Goal: Task Accomplishment & Management: Manage account settings

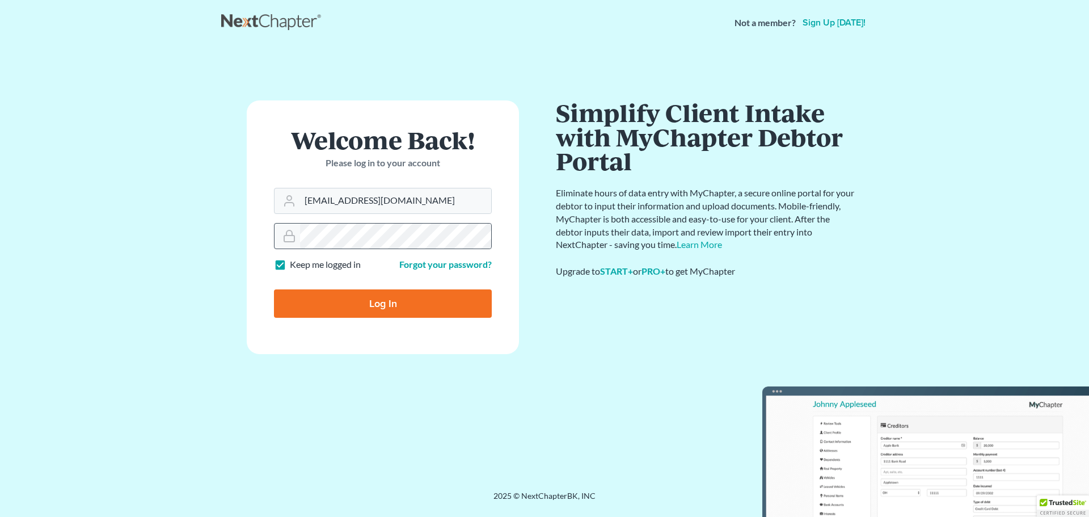
type input "[EMAIL_ADDRESS][DOMAIN_NAME]"
click at [256, 236] on form "Welcome Back! Please log in to your account Email Address kvinson@jennislaw.com…" at bounding box center [383, 227] width 272 height 254
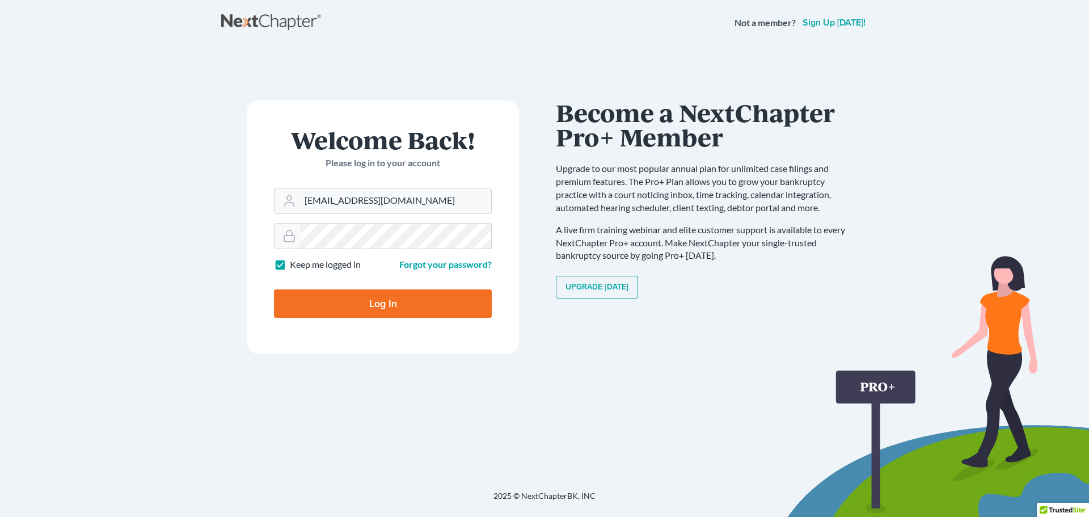
click at [274, 289] on input "Log In" at bounding box center [383, 303] width 218 height 28
type input "Thinking..."
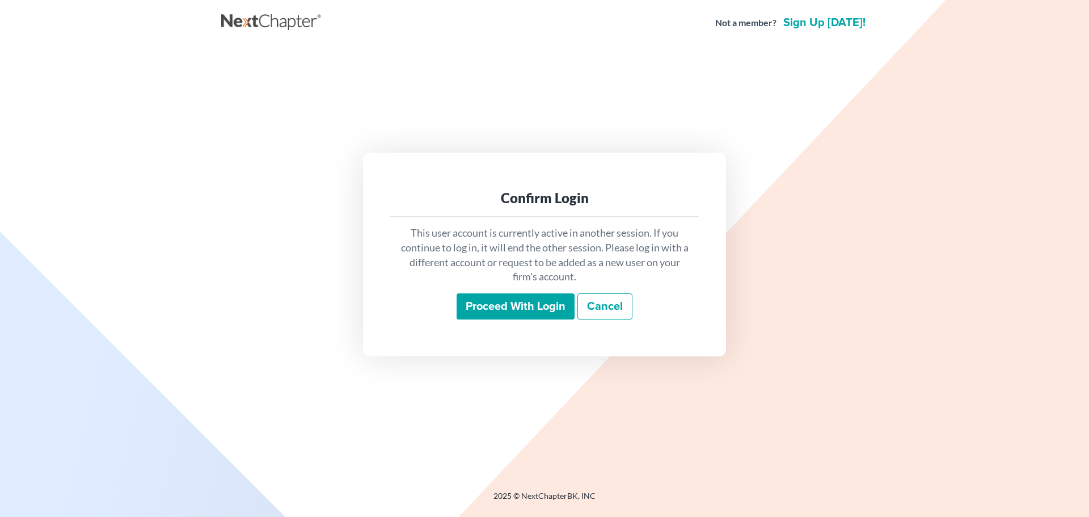
click at [524, 302] on input "Proceed with login" at bounding box center [516, 306] width 118 height 26
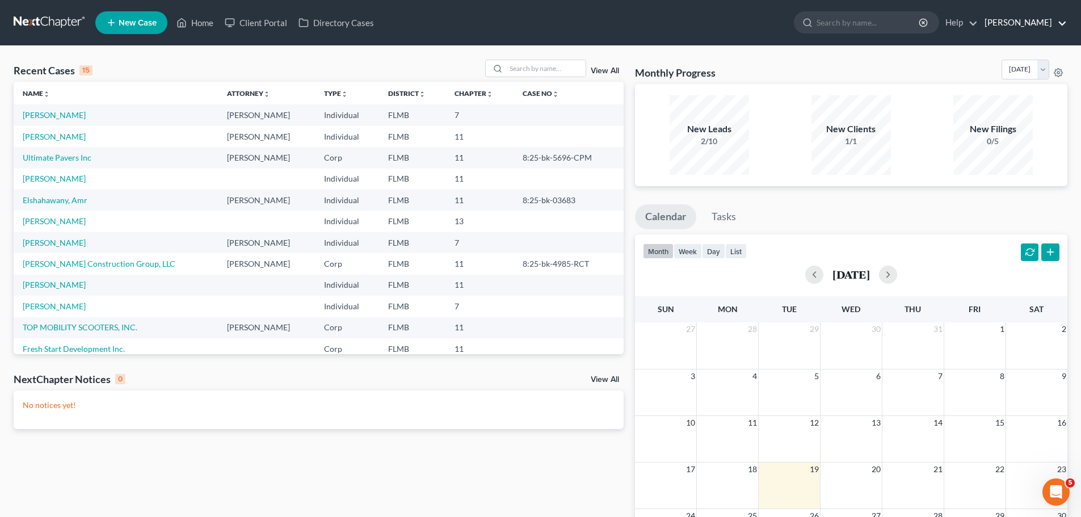
click at [1024, 18] on link "Jennis Morse" at bounding box center [1023, 22] width 88 height 20
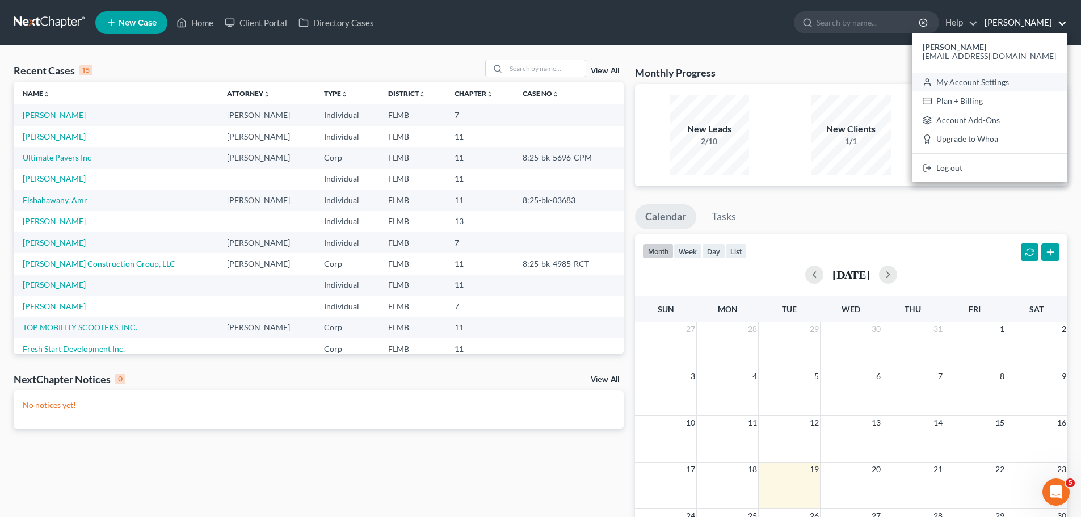
click at [1038, 82] on link "My Account Settings" at bounding box center [989, 82] width 155 height 19
select select "24"
select select "9"
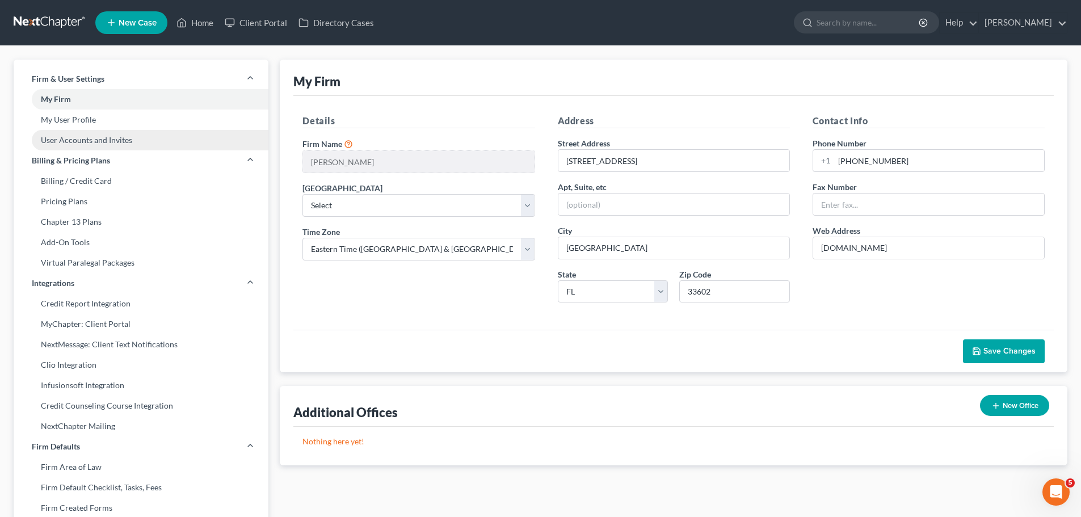
click at [97, 142] on link "User Accounts and Invites" at bounding box center [141, 140] width 255 height 20
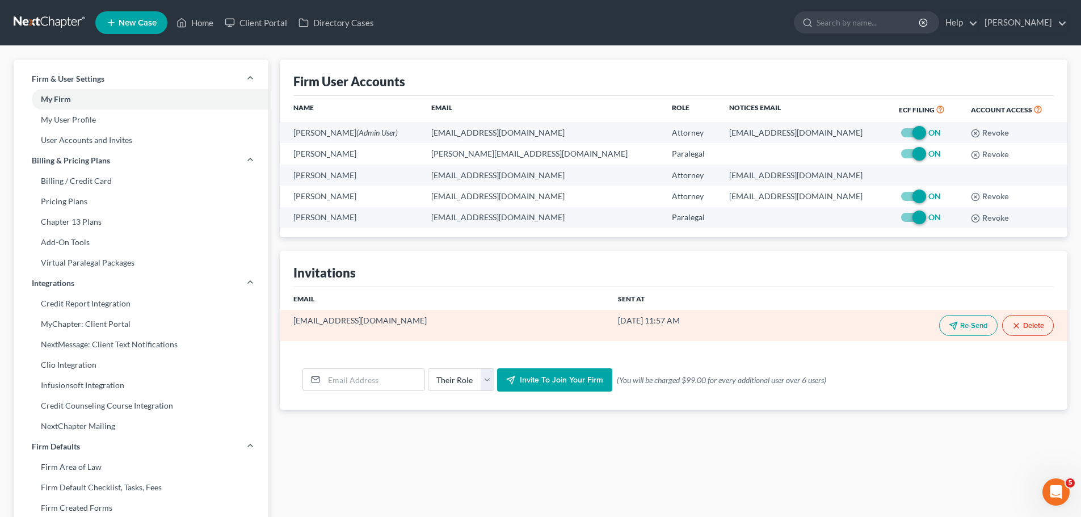
click at [959, 326] on button "Re-Send" at bounding box center [968, 325] width 58 height 21
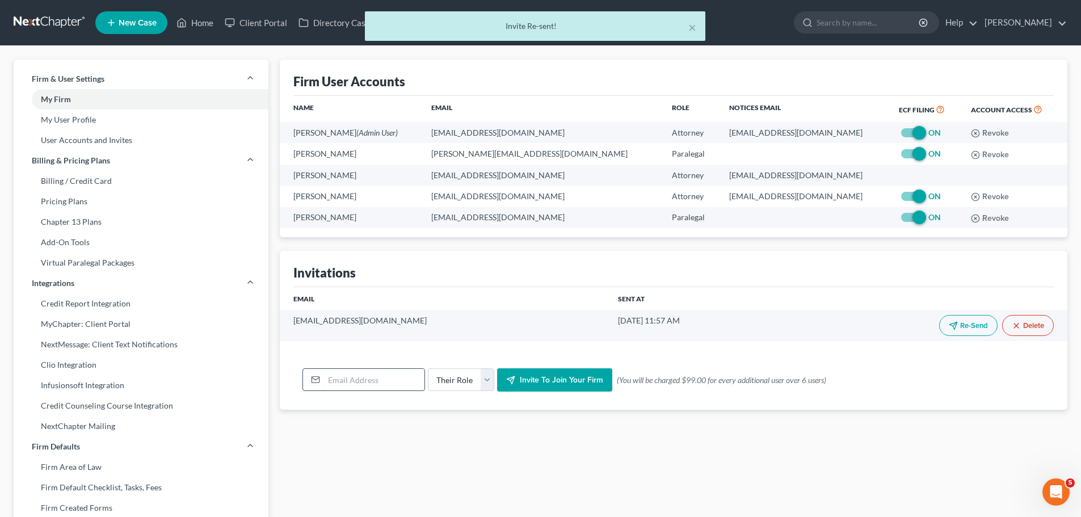
click at [348, 373] on input "email" at bounding box center [374, 380] width 100 height 22
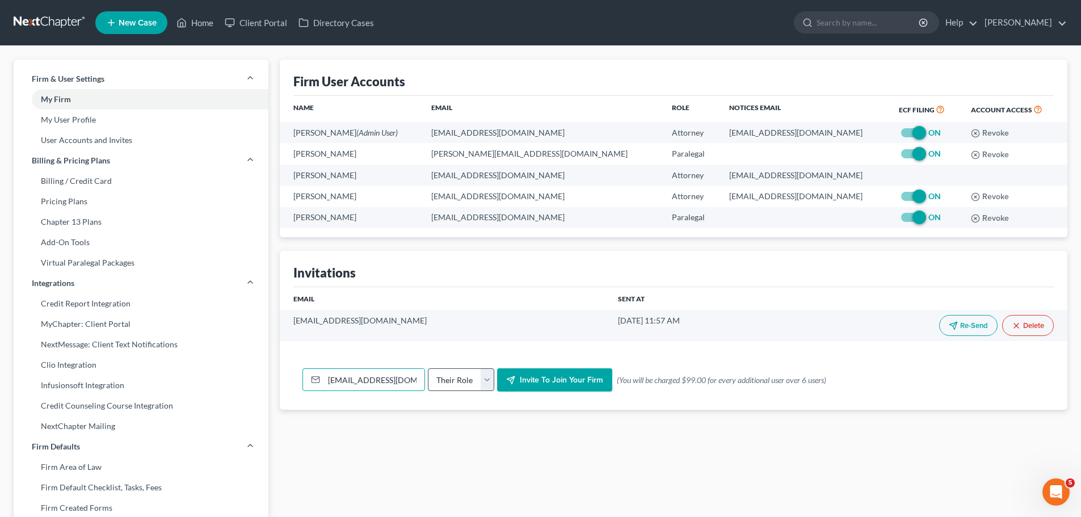
type input "sdennis@jennislaw.com"
click at [479, 379] on select "Their Role Attorney Paralegal Assistant" at bounding box center [461, 379] width 66 height 23
select select "paralegal"
click at [428, 368] on select "Their Role Attorney Paralegal Assistant" at bounding box center [461, 379] width 66 height 23
click at [571, 379] on span "Invite to join your firm" at bounding box center [561, 380] width 83 height 10
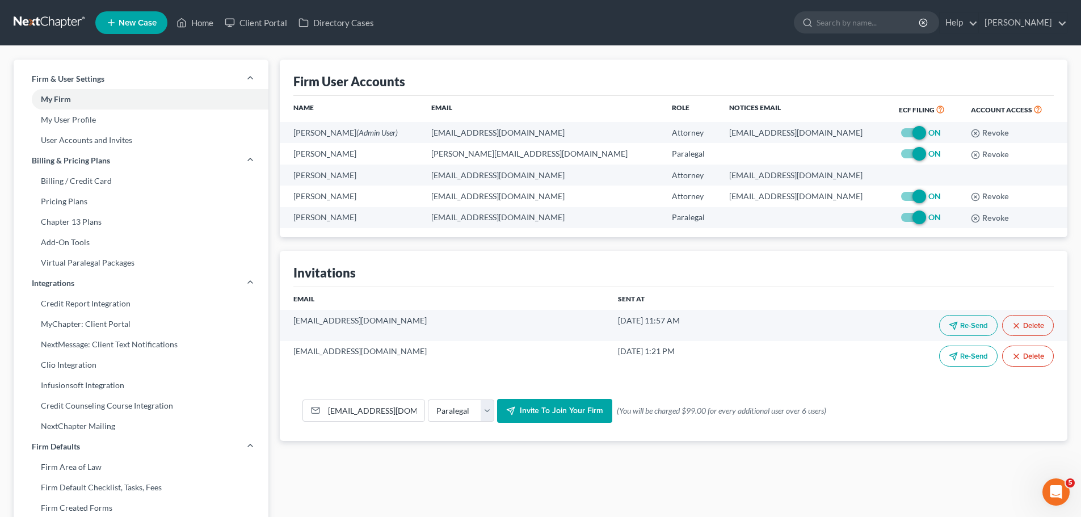
click at [54, 20] on link at bounding box center [50, 22] width 73 height 20
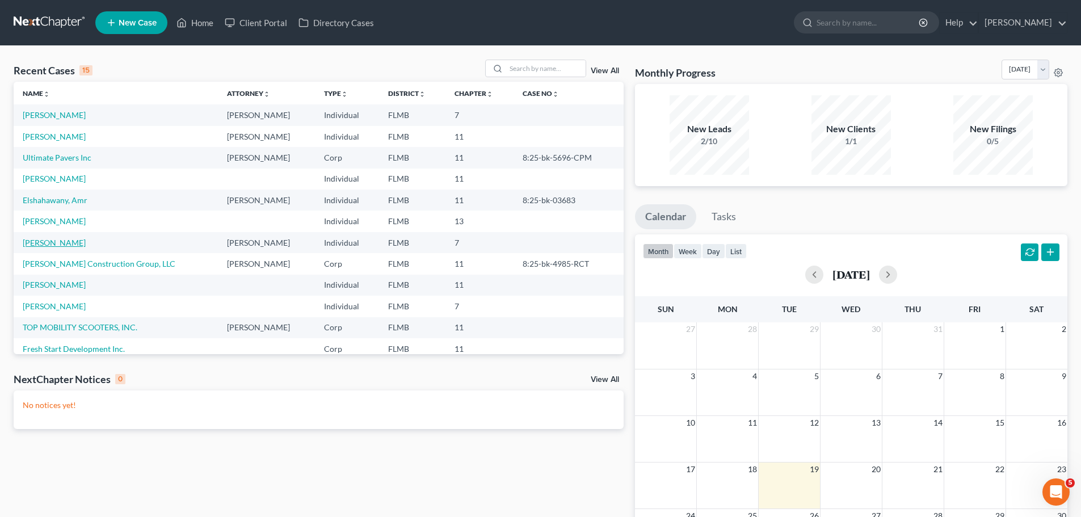
click at [62, 242] on link "[PERSON_NAME]" at bounding box center [54, 243] width 63 height 10
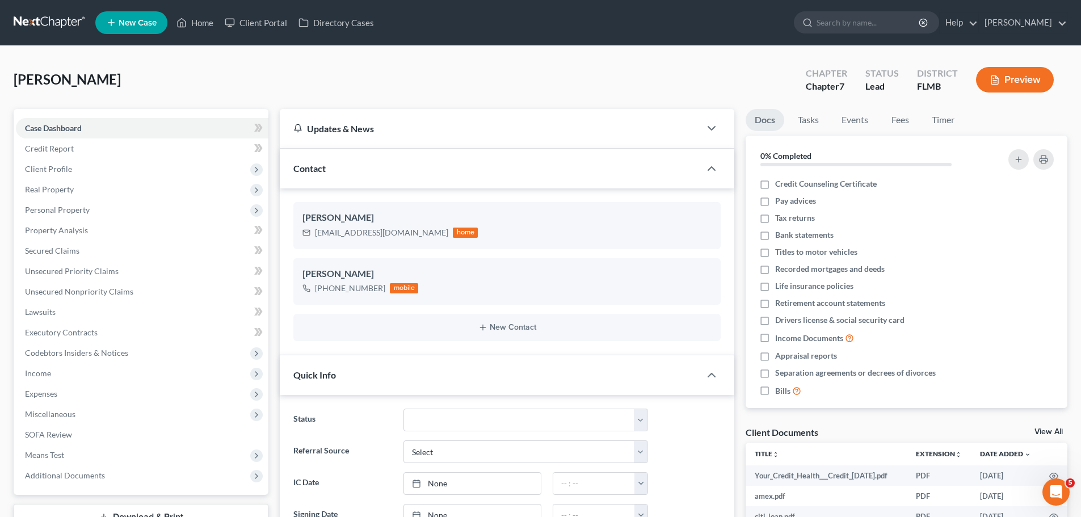
drag, startPoint x: 141, startPoint y: 79, endPoint x: 0, endPoint y: 87, distance: 141.5
click at [0, 87] on div "Van Dorn, Vanessa Upgraded Chapter Chapter 7 Status Lead District FLMB Preview …" at bounding box center [540, 429] width 1081 height 767
click at [349, 81] on div "Van Dorn, Vanessa Upgraded Chapter Chapter 7 Status Lead District FLMB Preview" at bounding box center [540, 84] width 1053 height 49
drag, startPoint x: 379, startPoint y: 285, endPoint x: 328, endPoint y: 286, distance: 51.6
click at [326, 286] on div "+1 (813) 690-9269" at bounding box center [350, 287] width 70 height 11
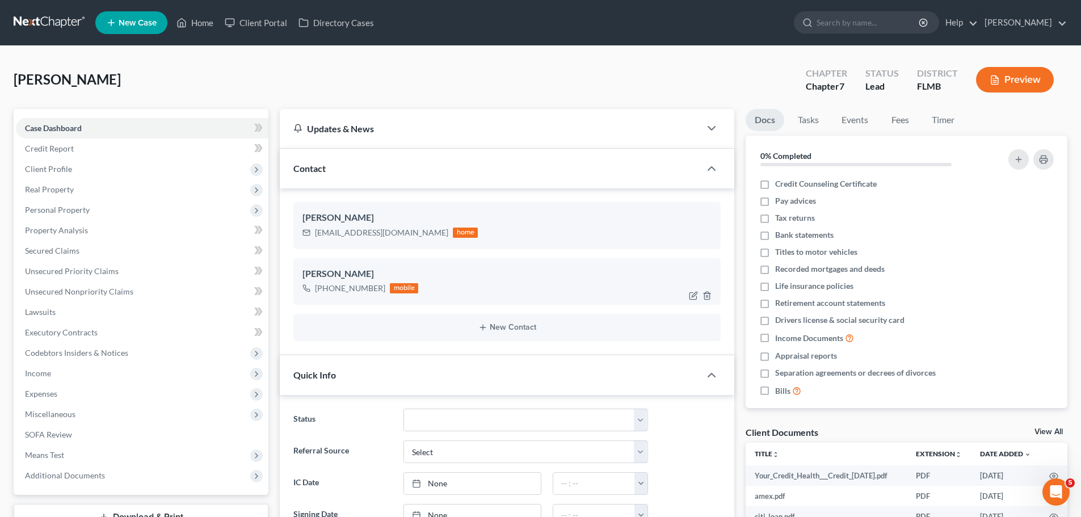
click at [354, 285] on div "+1 (813) 690-9269" at bounding box center [350, 287] width 70 height 11
drag, startPoint x: 379, startPoint y: 288, endPoint x: 325, endPoint y: 288, distance: 53.9
click at [325, 288] on div "+1 (813) 690-9269" at bounding box center [350, 287] width 70 height 11
click at [360, 289] on div "+1 (813) 690-9269" at bounding box center [350, 287] width 70 height 11
drag, startPoint x: 379, startPoint y: 285, endPoint x: 326, endPoint y: 288, distance: 53.4
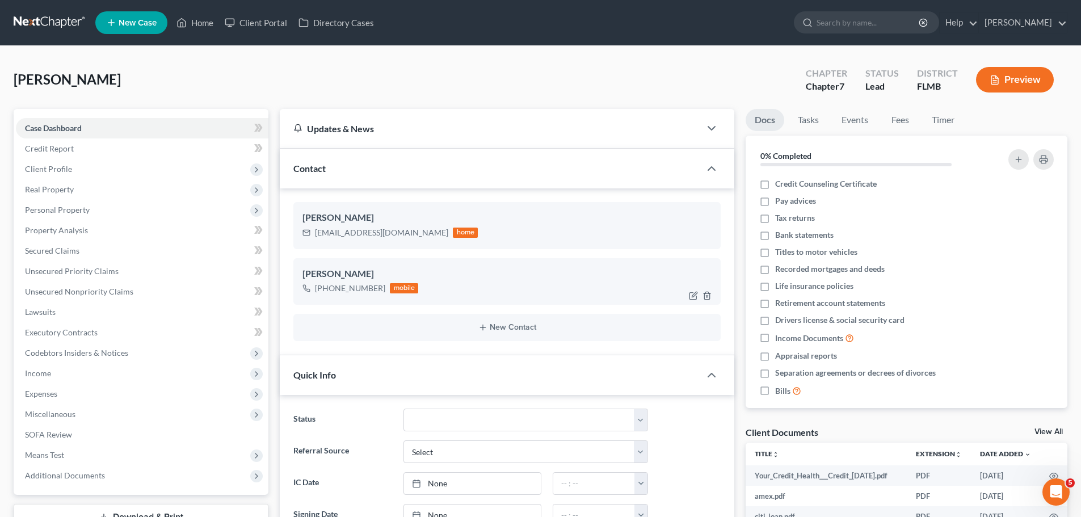
click at [326, 288] on div "+1 (813) 690-9269" at bounding box center [350, 287] width 70 height 11
click at [124, 208] on span "Personal Property" at bounding box center [142, 210] width 252 height 20
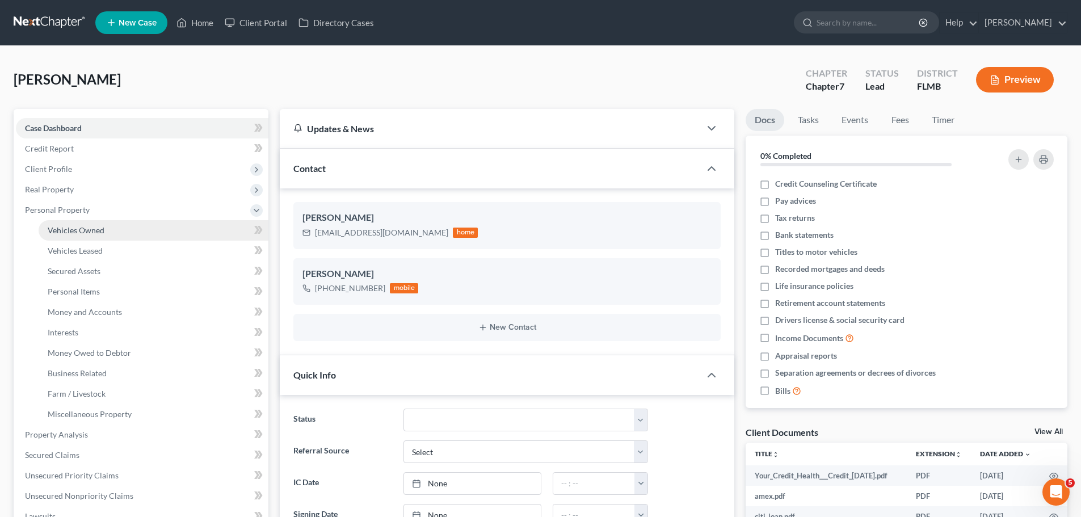
click at [137, 227] on link "Vehicles Owned" at bounding box center [154, 230] width 230 height 20
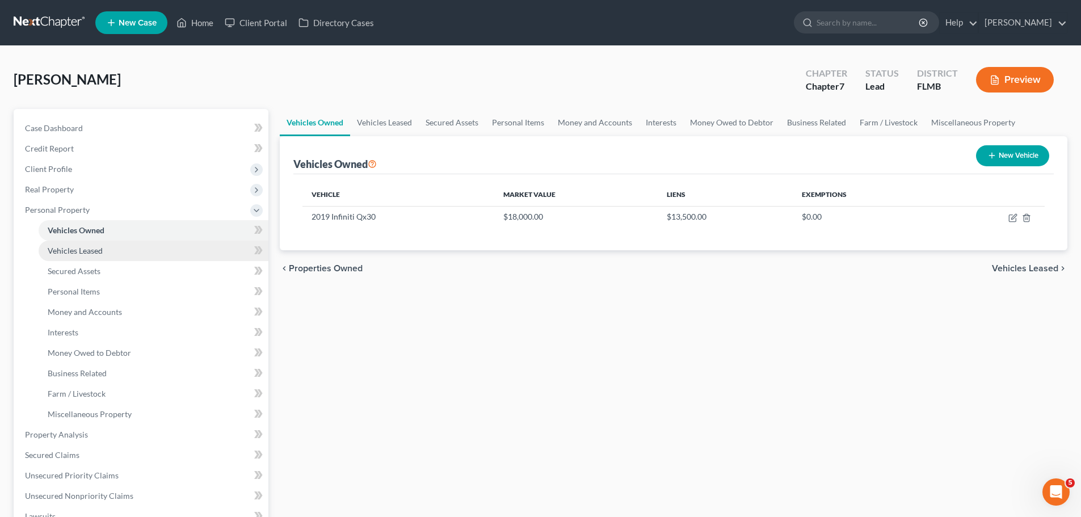
click at [143, 256] on link "Vehicles Leased" at bounding box center [154, 251] width 230 height 20
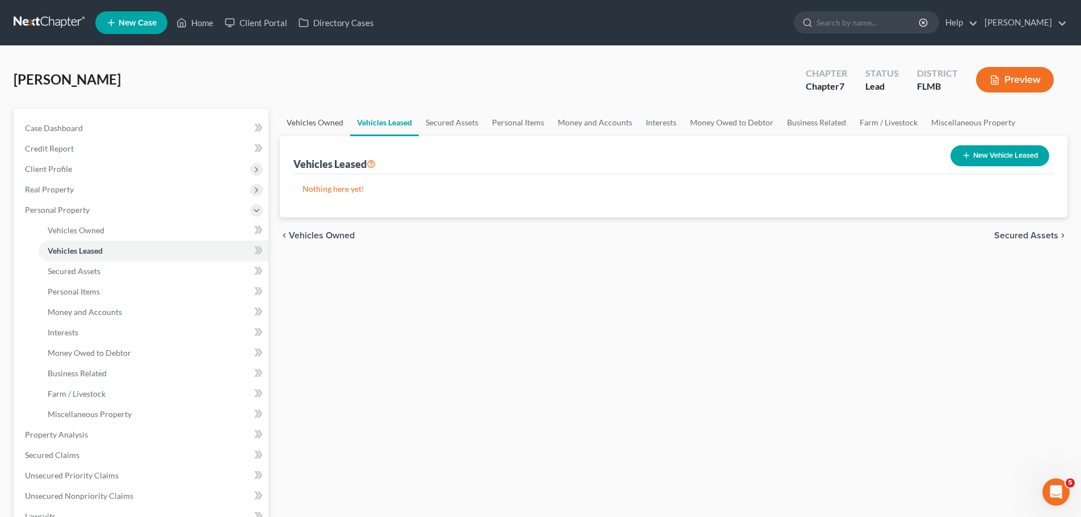
click at [315, 119] on link "Vehicles Owned" at bounding box center [315, 122] width 70 height 27
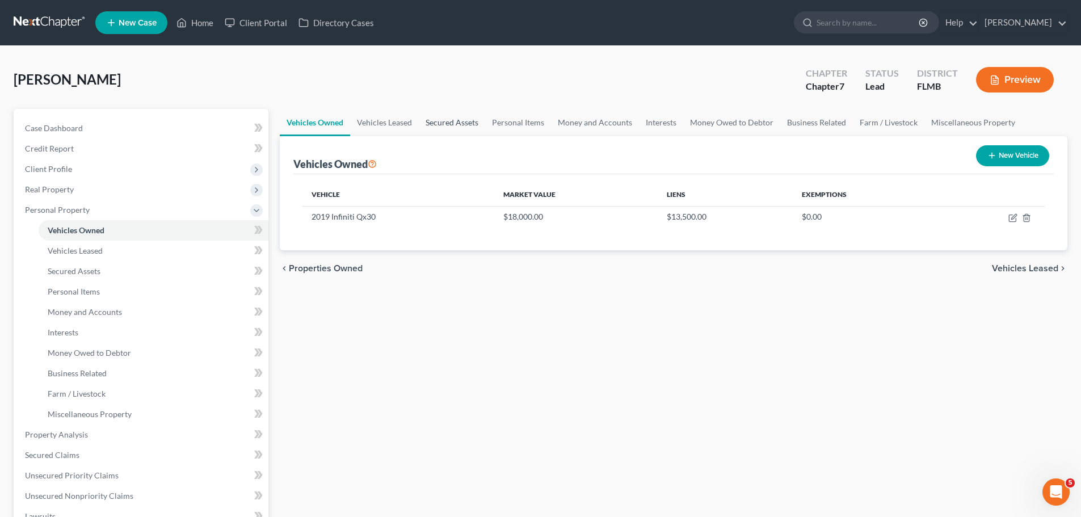
click at [457, 120] on link "Secured Assets" at bounding box center [452, 122] width 66 height 27
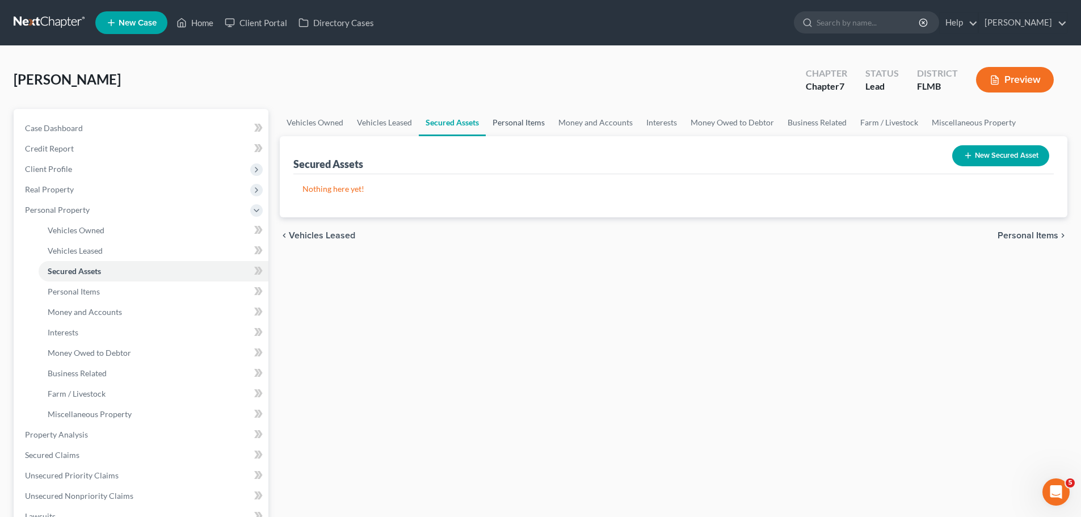
click at [521, 120] on link "Personal Items" at bounding box center [519, 122] width 66 height 27
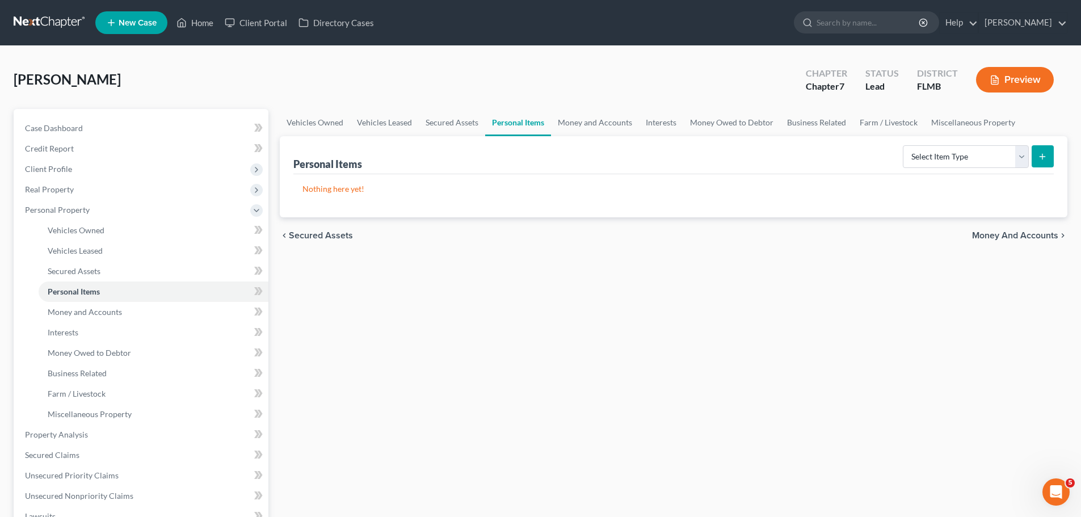
drag, startPoint x: 133, startPoint y: 79, endPoint x: 1, endPoint y: 91, distance: 132.8
click at [1, 91] on div "Van Dorn, Vanessa Upgraded Chapter Chapter 7 Status Lead District FLMB Preview …" at bounding box center [540, 416] width 1081 height 741
click at [172, 83] on div "Van Dorn, Vanessa Upgraded Chapter Chapter 7 Status Lead District FLMB Preview" at bounding box center [540, 84] width 1053 height 49
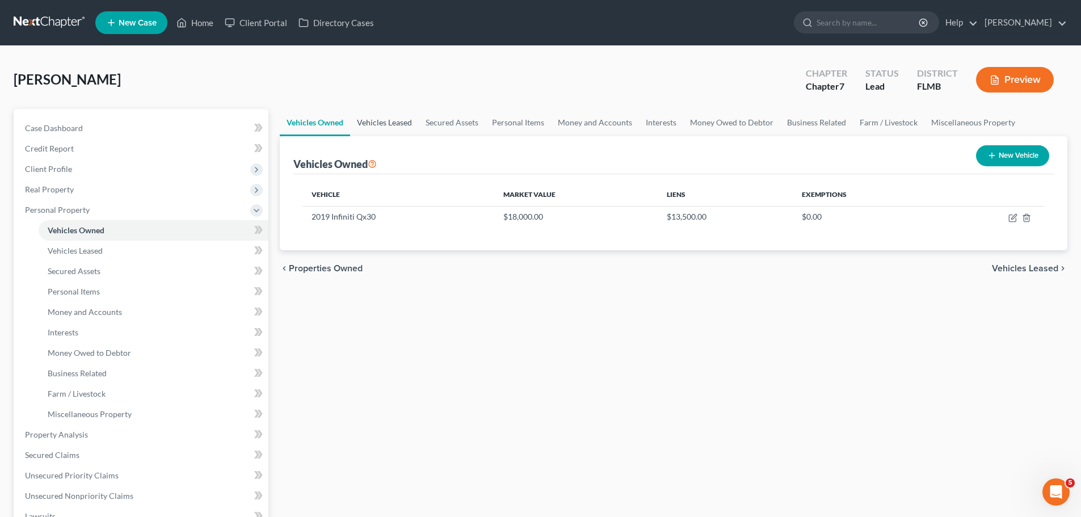
click at [396, 125] on link "Vehicles Leased" at bounding box center [384, 122] width 69 height 27
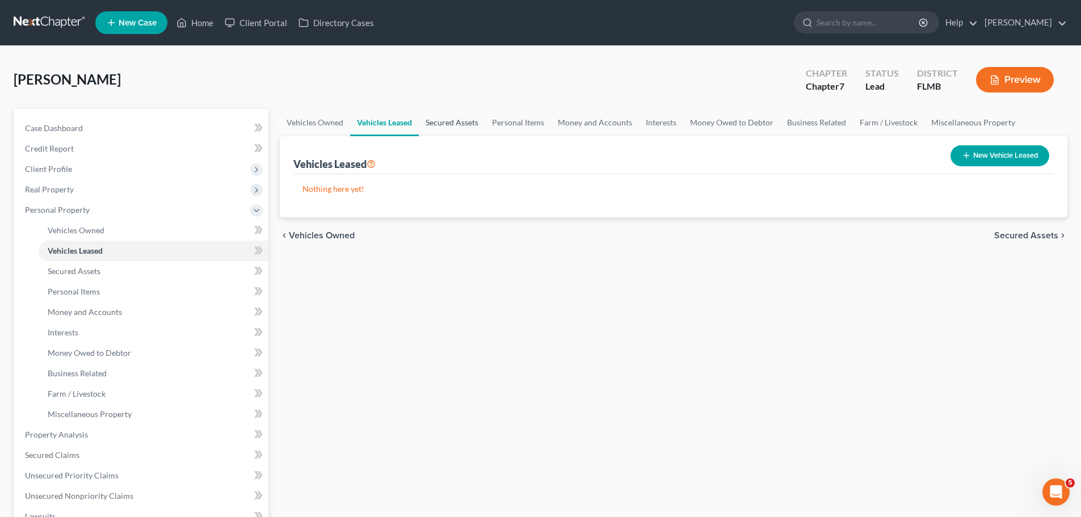
click at [473, 122] on link "Secured Assets" at bounding box center [452, 122] width 66 height 27
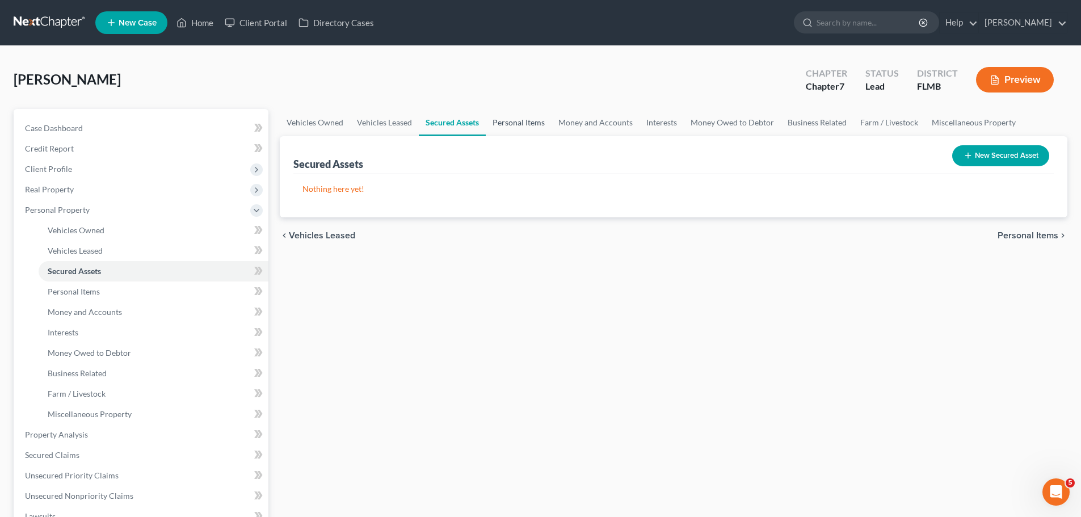
click at [521, 123] on link "Personal Items" at bounding box center [519, 122] width 66 height 27
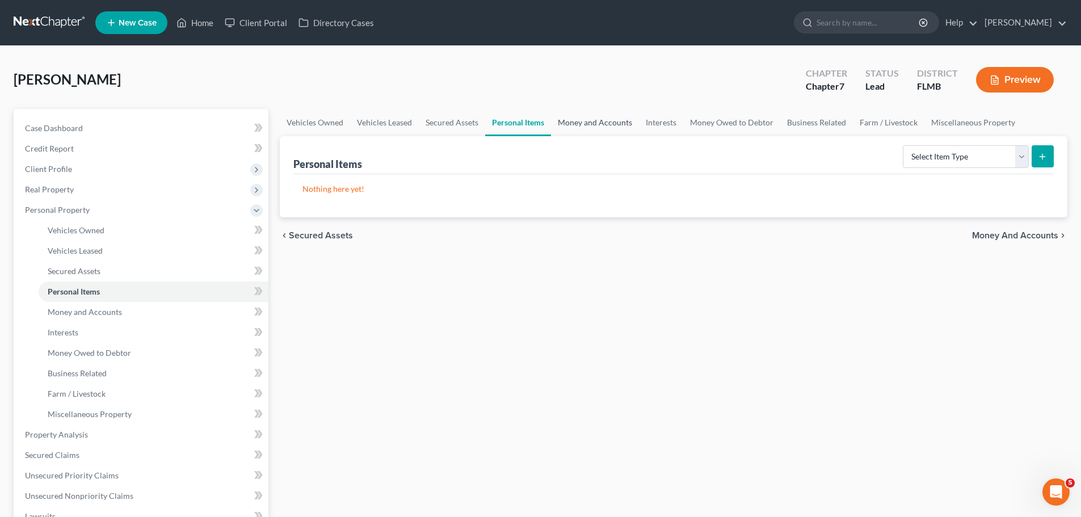
click at [611, 125] on link "Money and Accounts" at bounding box center [595, 122] width 88 height 27
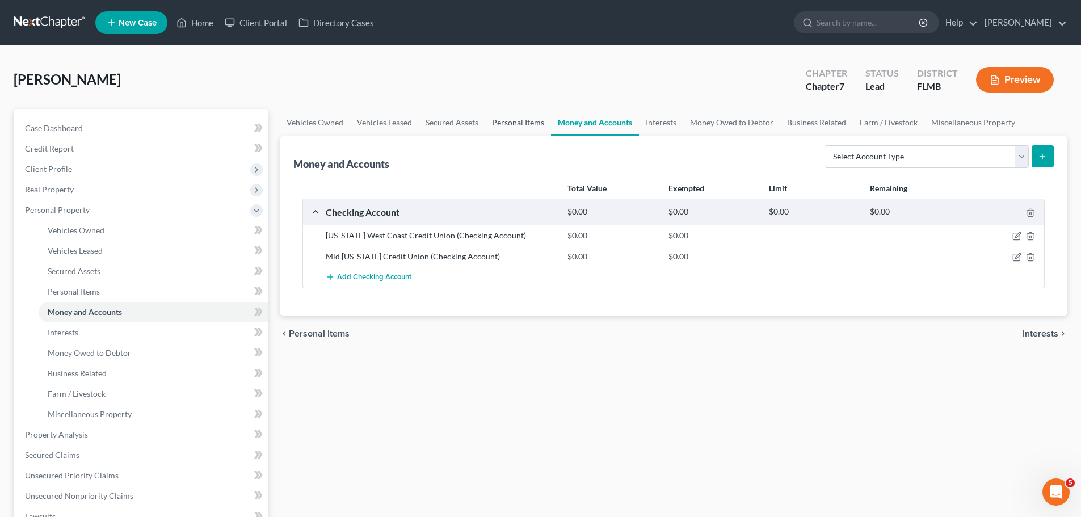
click at [501, 121] on link "Personal Items" at bounding box center [518, 122] width 66 height 27
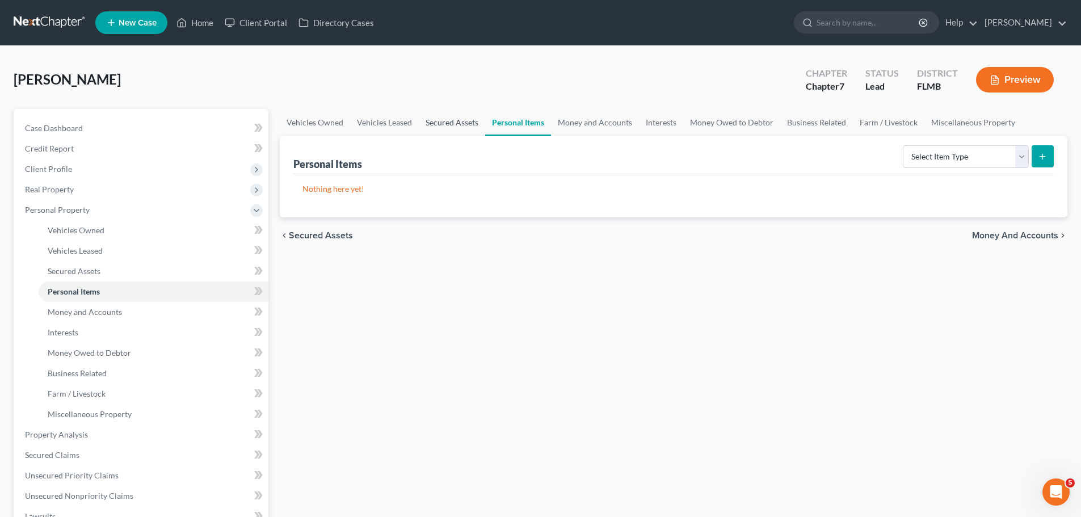
click at [429, 125] on link "Secured Assets" at bounding box center [452, 122] width 66 height 27
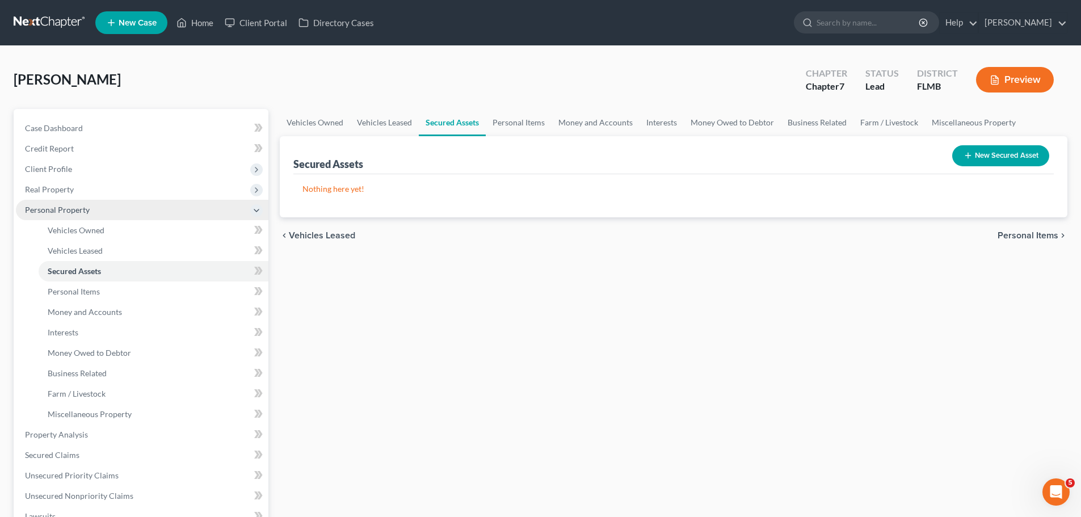
click at [252, 209] on icon at bounding box center [256, 210] width 9 height 9
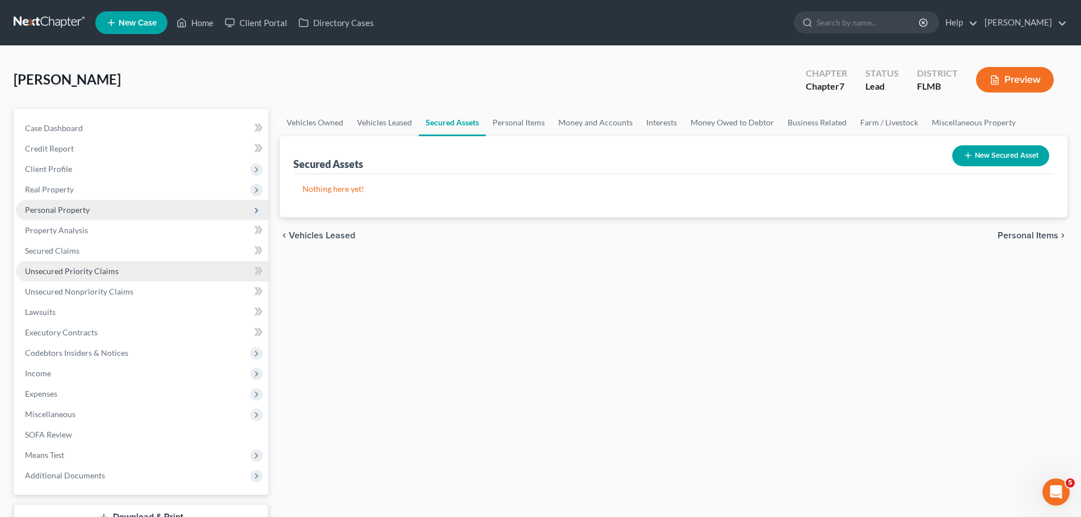
click at [141, 273] on link "Unsecured Priority Claims" at bounding box center [142, 271] width 252 height 20
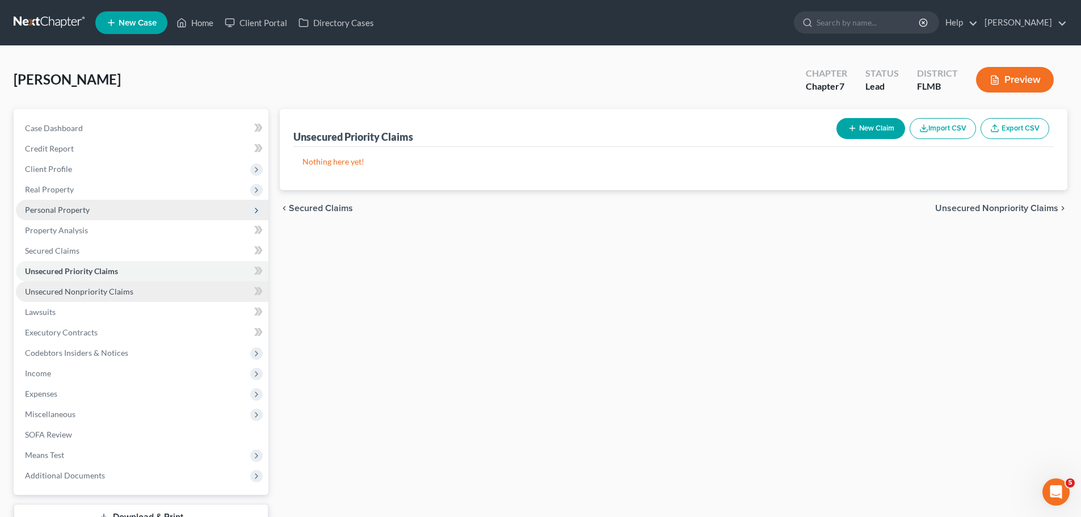
click at [134, 298] on link "Unsecured Nonpriority Claims" at bounding box center [142, 291] width 252 height 20
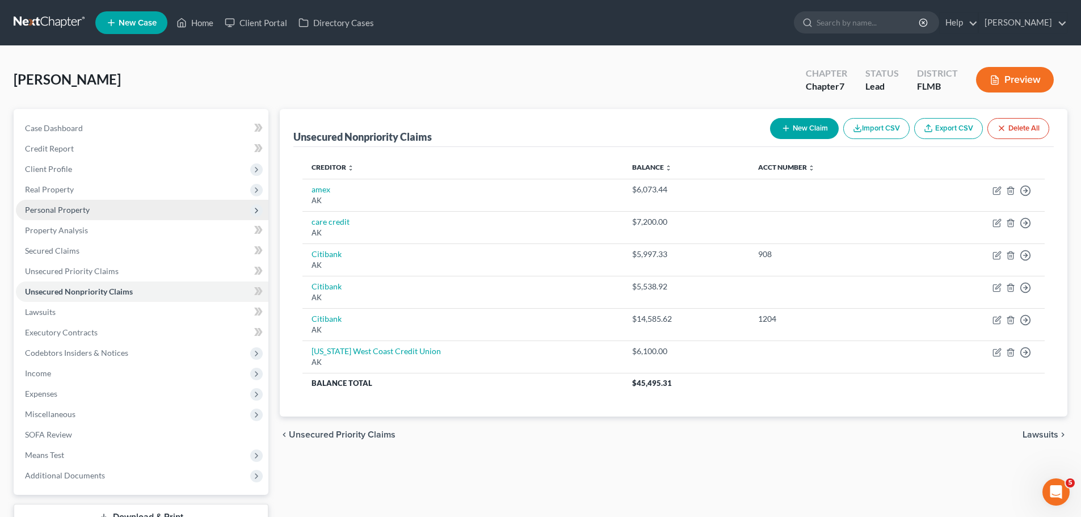
click at [31, 26] on link at bounding box center [50, 22] width 73 height 20
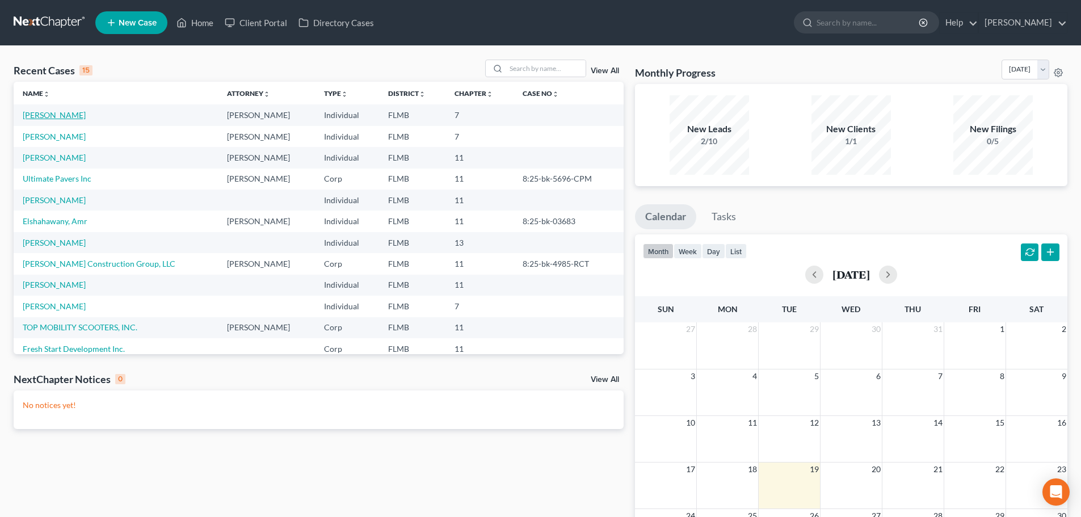
click at [28, 117] on link "[PERSON_NAME]" at bounding box center [54, 115] width 63 height 10
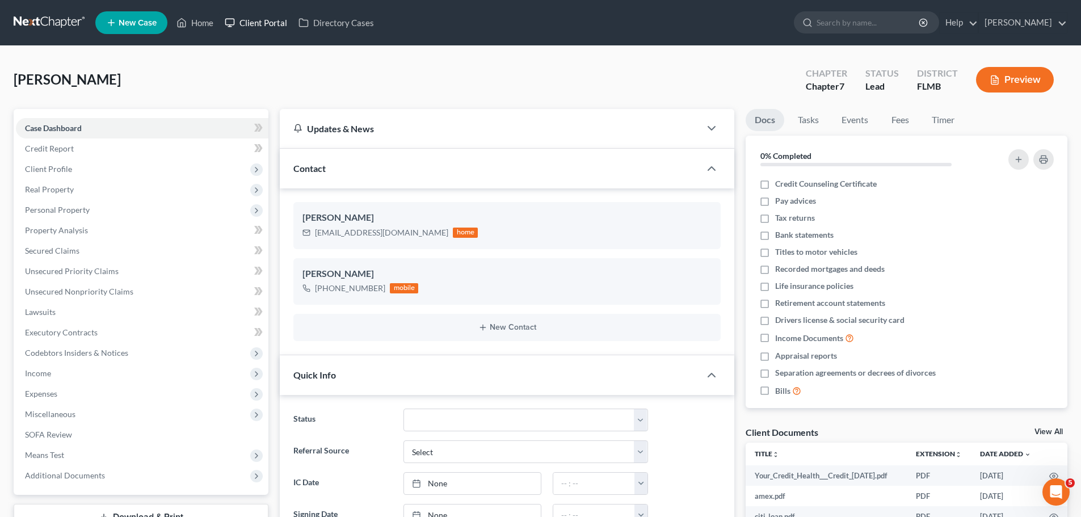
click at [268, 25] on link "Client Portal" at bounding box center [256, 22] width 74 height 20
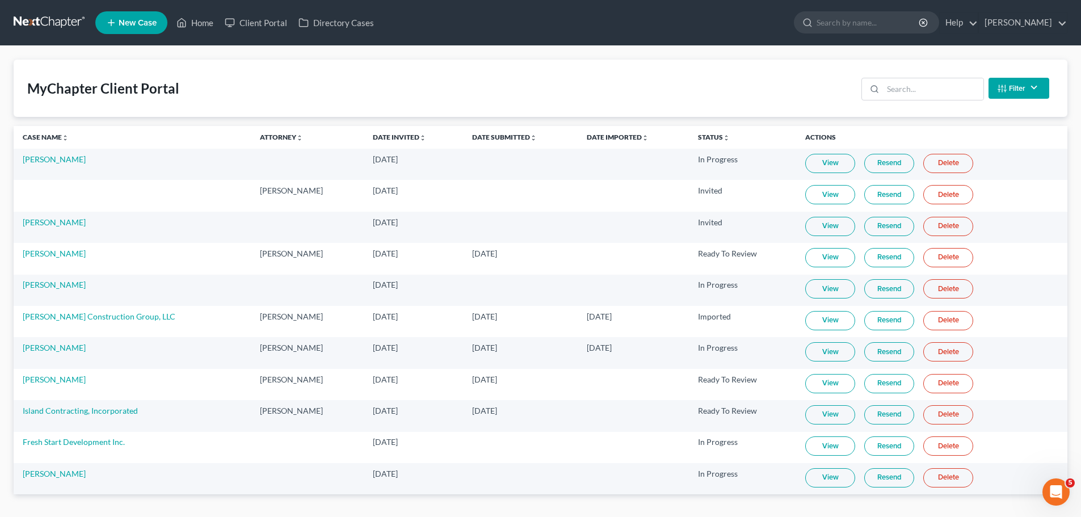
click at [949, 166] on link "Delete" at bounding box center [948, 163] width 50 height 19
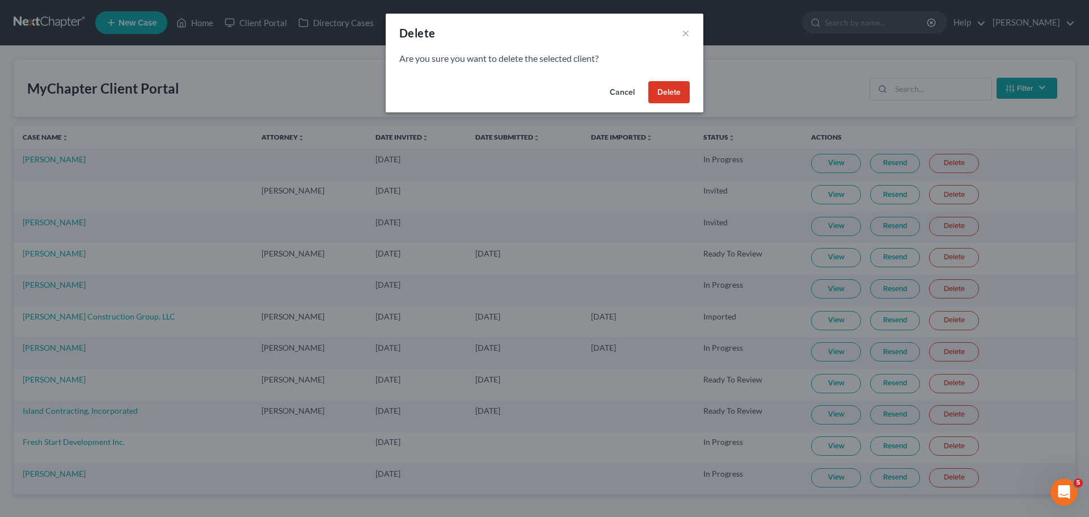
click at [677, 90] on button "Delete" at bounding box center [668, 92] width 41 height 23
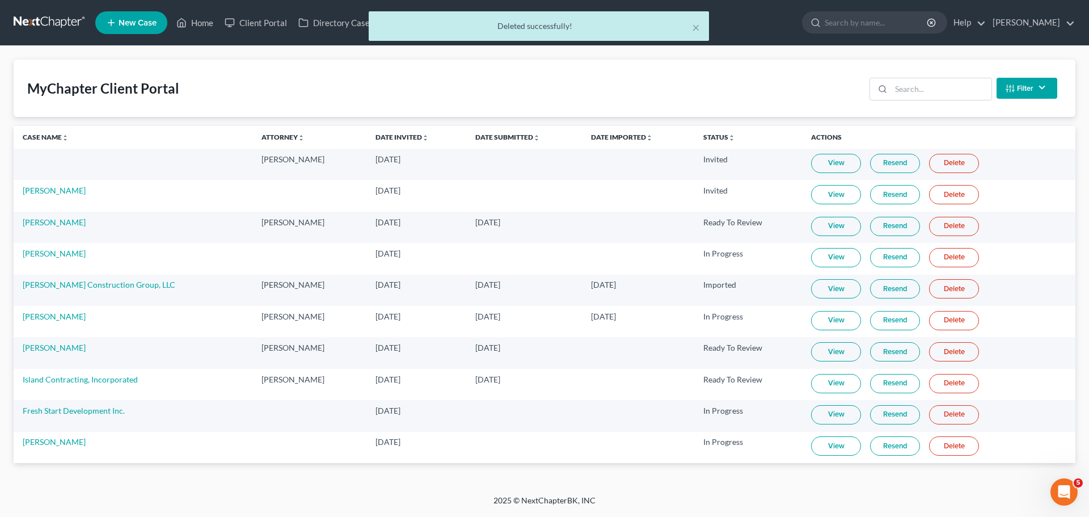
click at [931, 324] on link "Delete" at bounding box center [954, 320] width 50 height 19
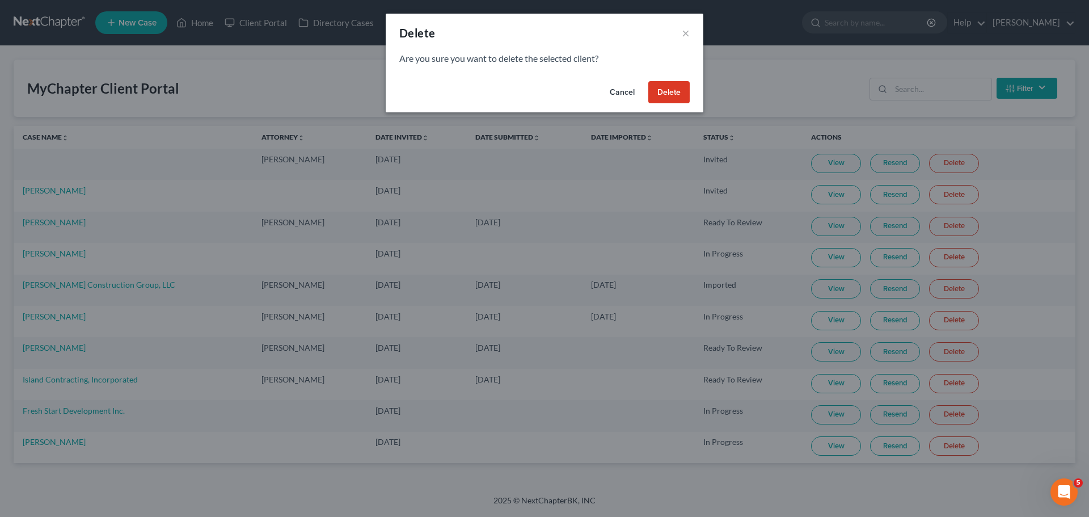
click at [676, 92] on button "Delete" at bounding box center [668, 92] width 41 height 23
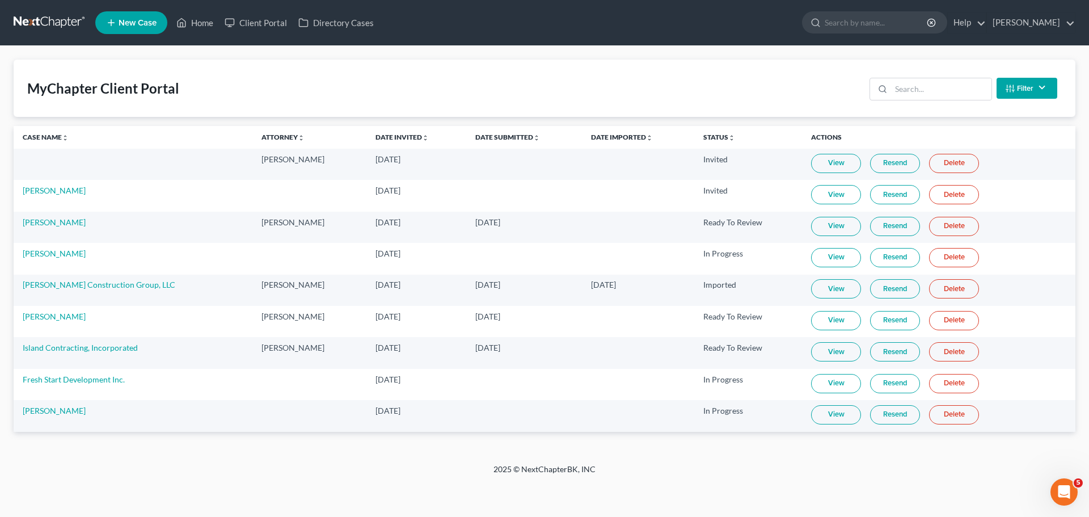
click at [31, 28] on link at bounding box center [50, 22] width 73 height 20
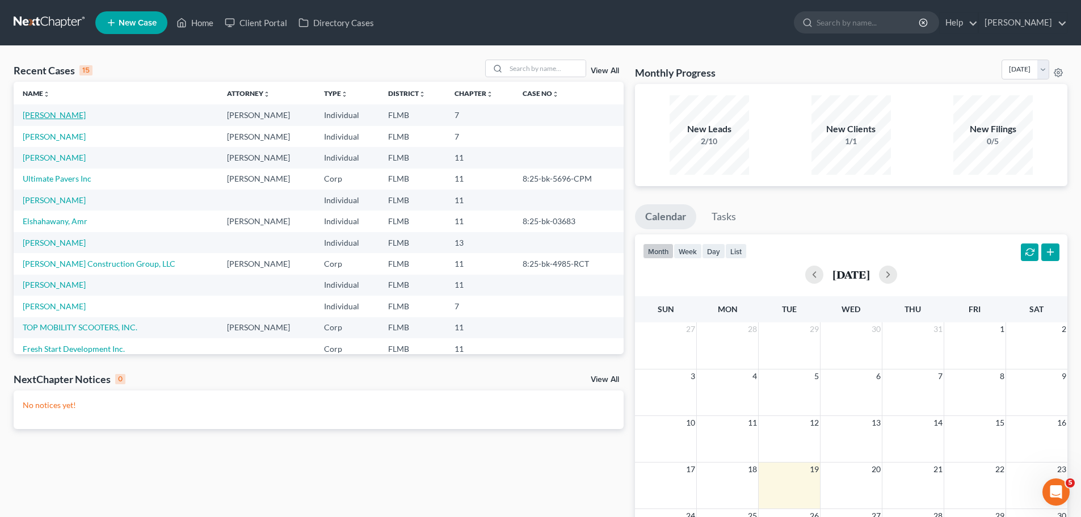
click at [52, 112] on link "[PERSON_NAME]" at bounding box center [54, 115] width 63 height 10
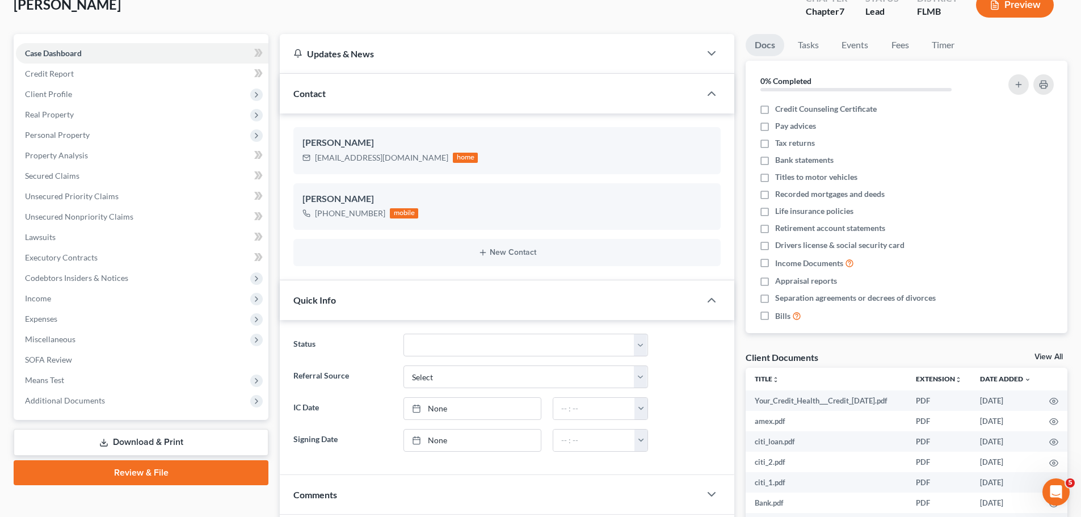
scroll to position [317, 0]
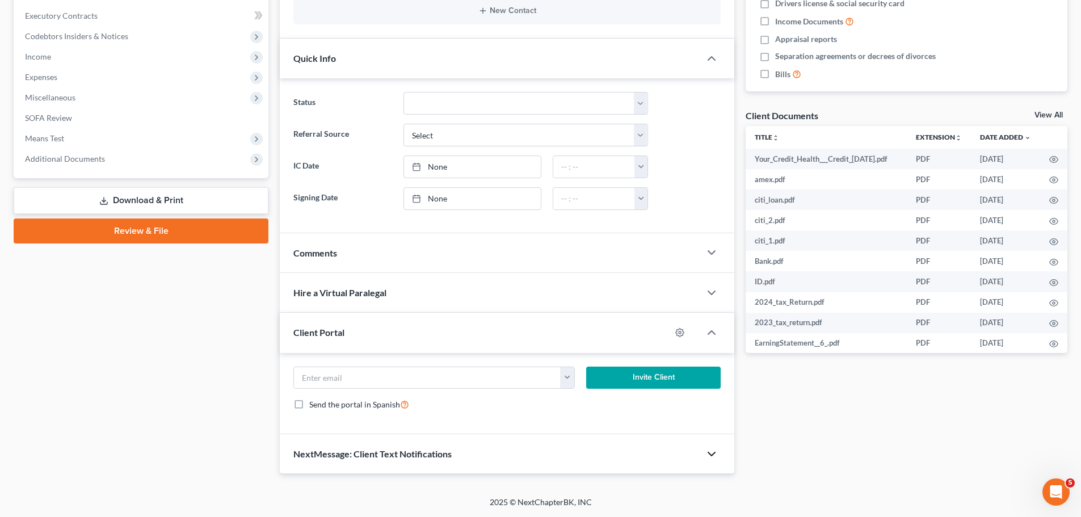
click at [712, 453] on icon "button" at bounding box center [712, 454] width 14 height 14
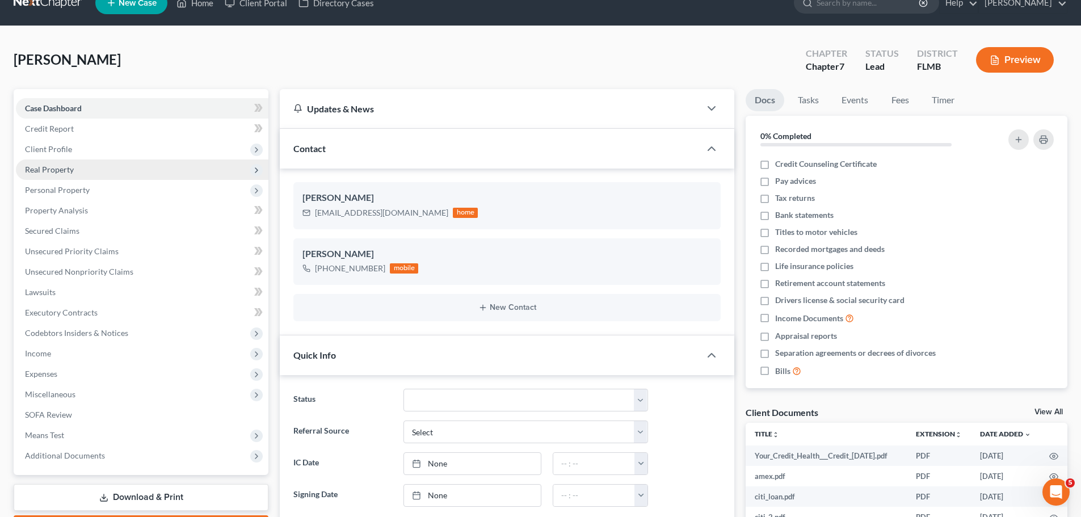
scroll to position [0, 0]
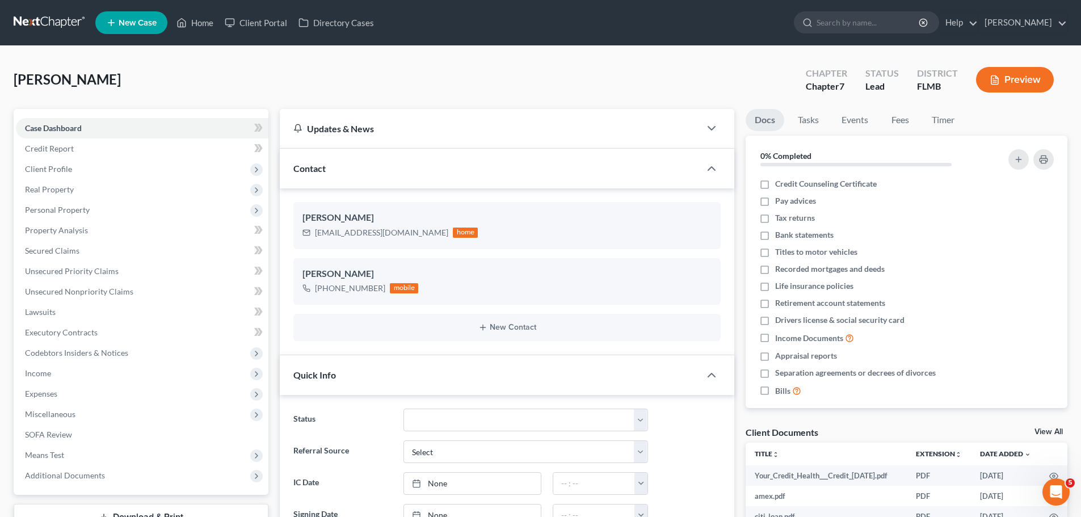
click at [78, 23] on link at bounding box center [50, 22] width 73 height 20
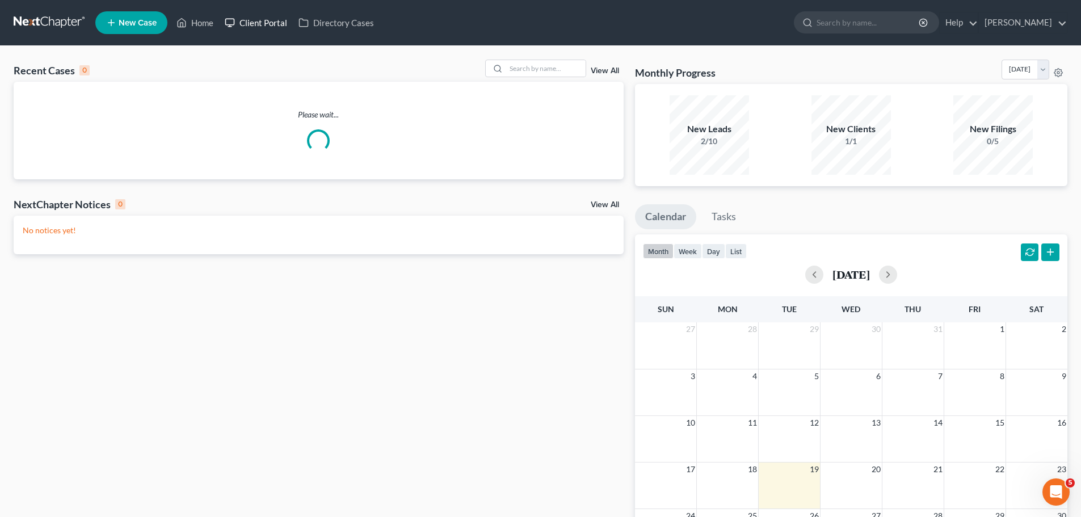
click at [256, 24] on link "Client Portal" at bounding box center [256, 22] width 74 height 20
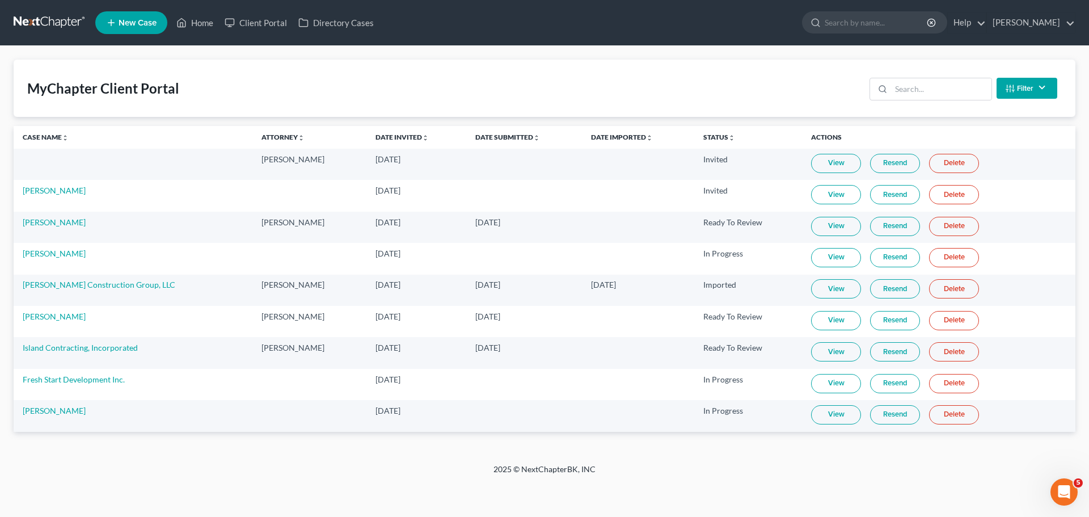
click at [929, 166] on link "Delete" at bounding box center [954, 163] width 50 height 19
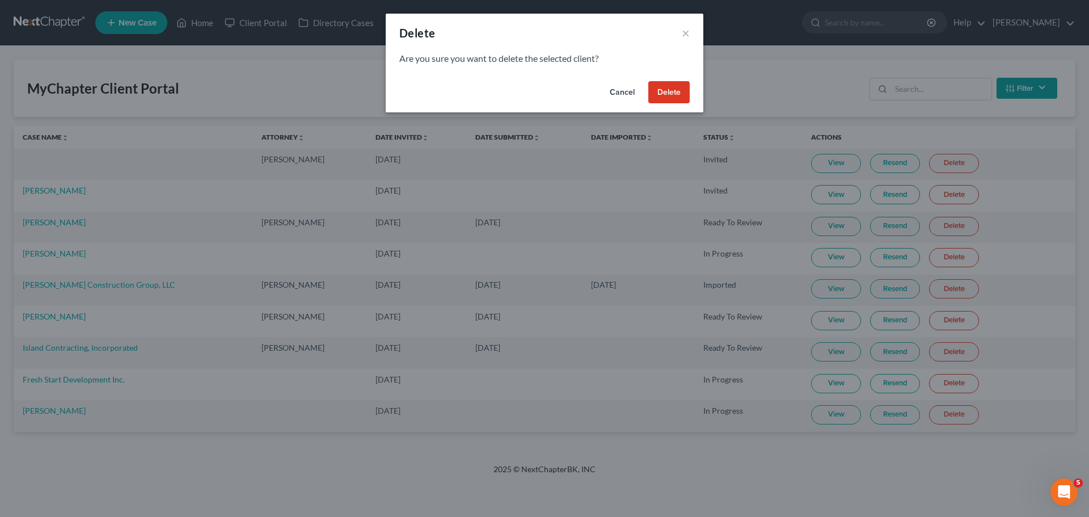
click at [665, 90] on button "Delete" at bounding box center [668, 92] width 41 height 23
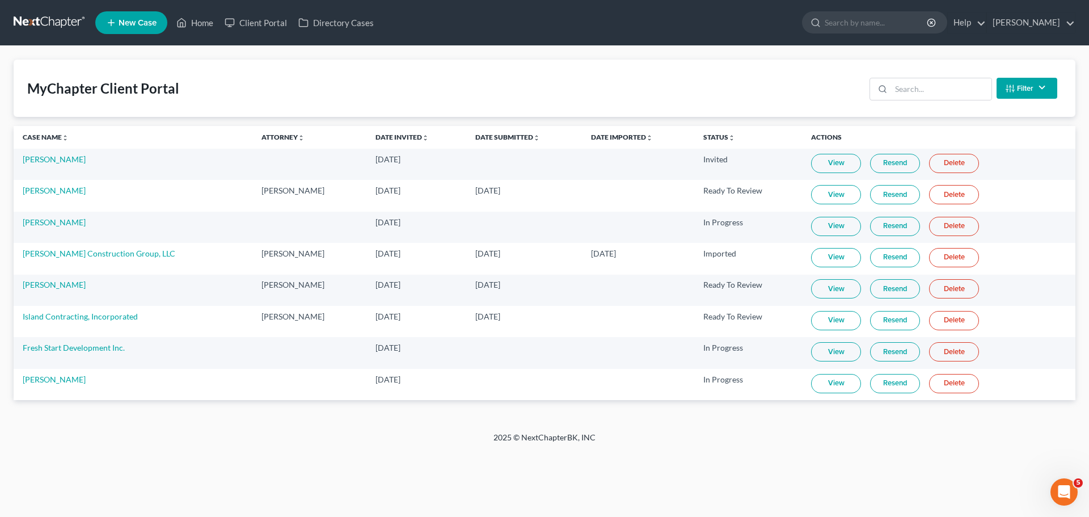
click at [144, 22] on span "New Case" at bounding box center [138, 23] width 38 height 9
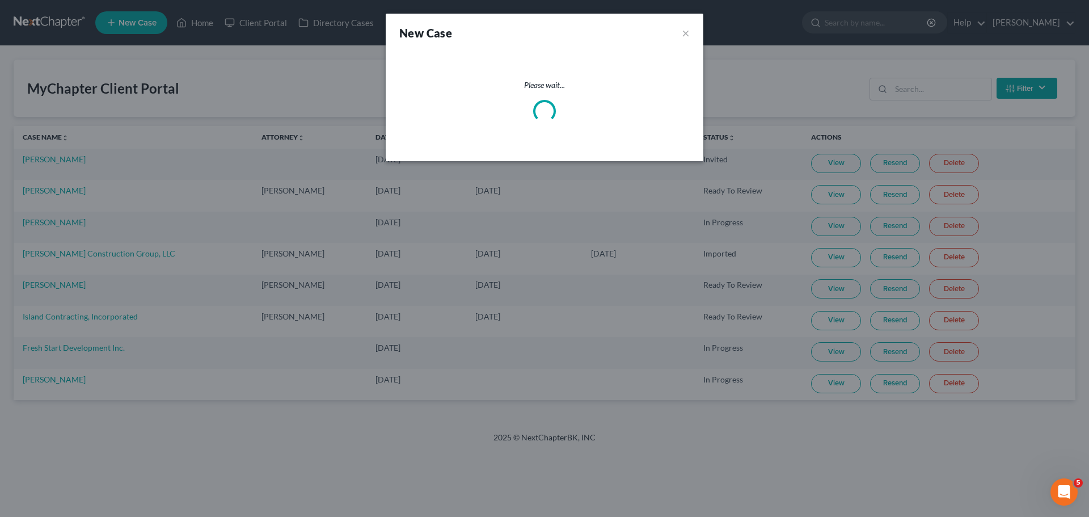
select select "15"
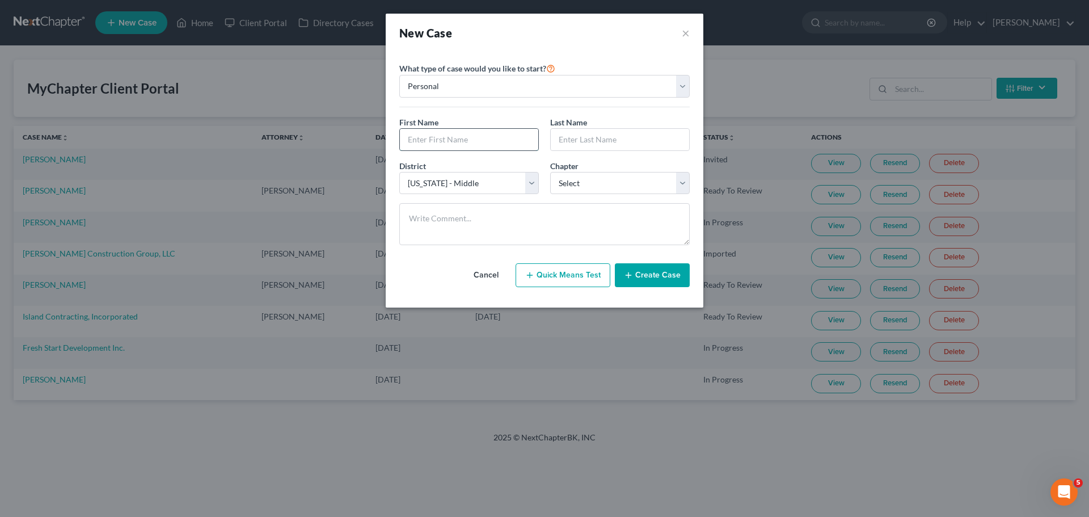
click at [476, 150] on input "text" at bounding box center [469, 140] width 138 height 22
type input "[PERSON_NAME]"
click at [597, 137] on input "text" at bounding box center [620, 140] width 138 height 22
type input "[PERSON_NAME]"
click at [597, 193] on select "Select 7 11 12 13" at bounding box center [620, 183] width 140 height 23
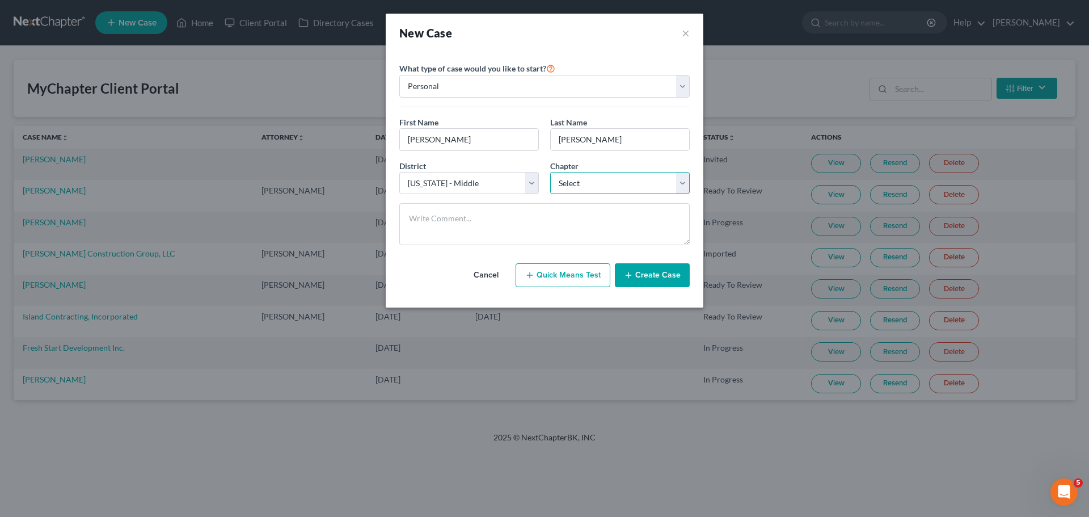
select select "0"
click at [550, 172] on select "Select 7 11 12 13" at bounding box center [620, 183] width 140 height 23
click at [654, 279] on button "Create Case" at bounding box center [652, 275] width 75 height 24
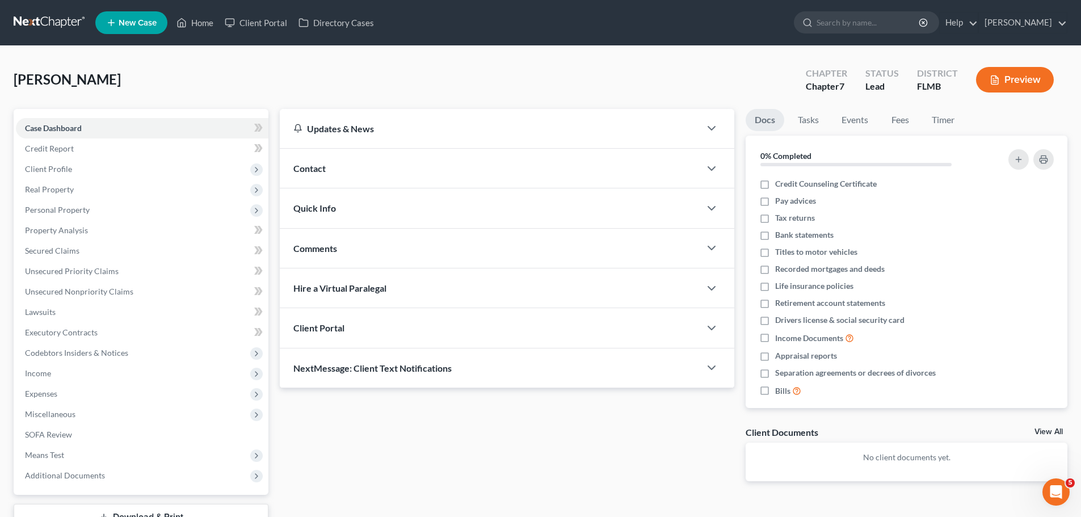
click at [271, 12] on ul "New Case Home Client Portal Directory Cases - No Result - See all results Or Pr…" at bounding box center [581, 22] width 972 height 29
click at [258, 35] on ul "New Case Home Client Portal Directory Cases - No Result - See all results Or Pr…" at bounding box center [581, 22] width 972 height 29
click at [262, 24] on link "Client Portal" at bounding box center [256, 22] width 74 height 20
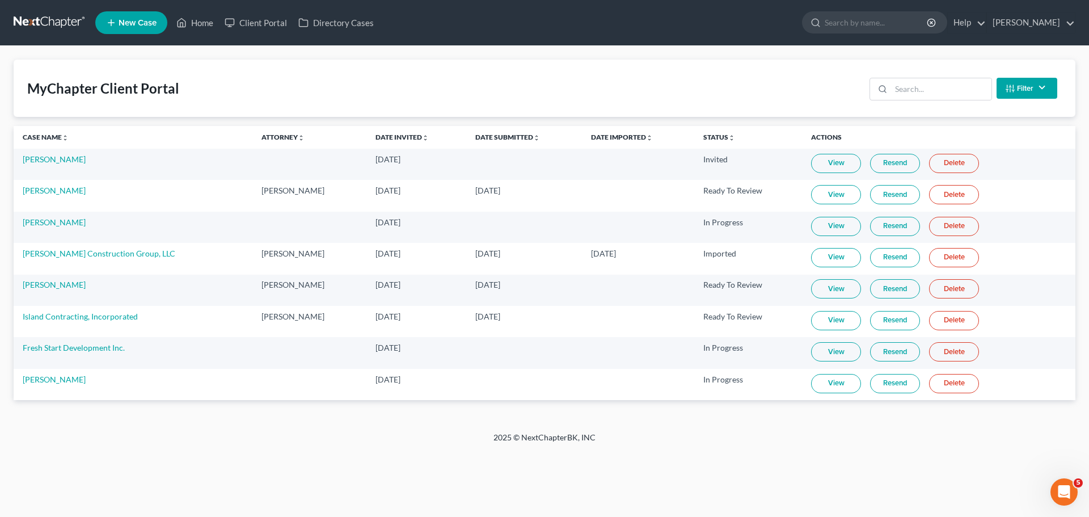
click at [122, 28] on link "New Case" at bounding box center [131, 22] width 72 height 23
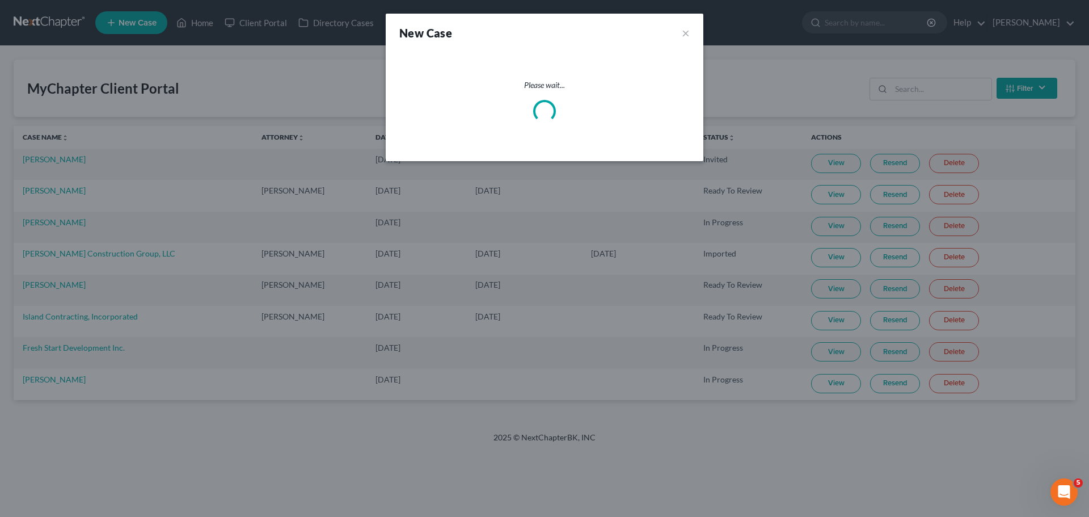
select select "15"
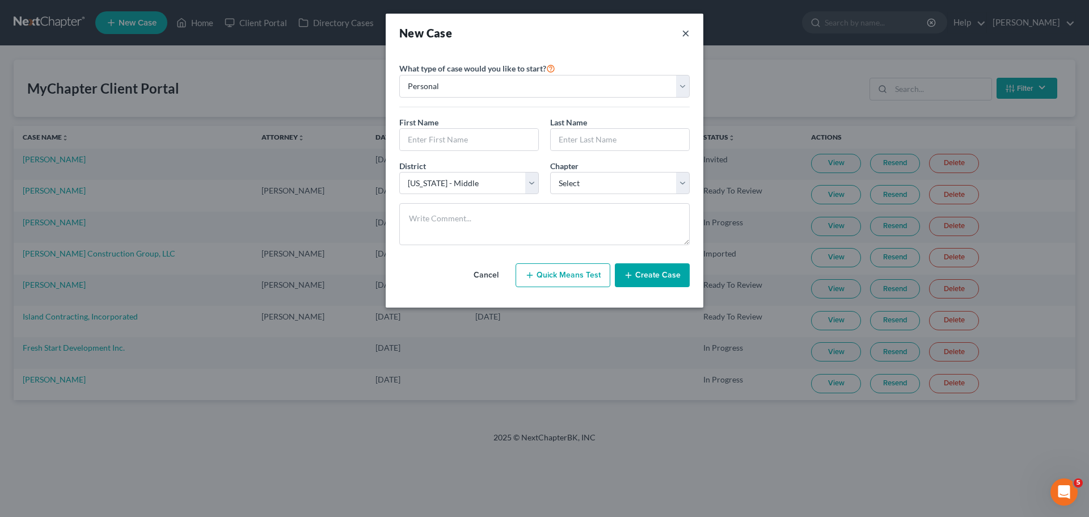
click at [683, 35] on button "×" at bounding box center [686, 33] width 8 height 16
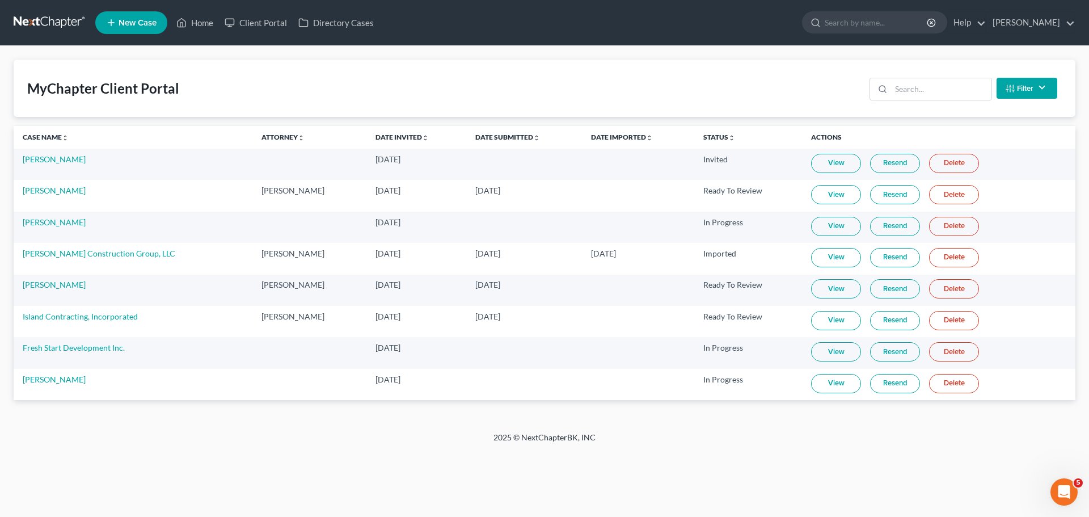
click at [45, 25] on link at bounding box center [50, 22] width 73 height 20
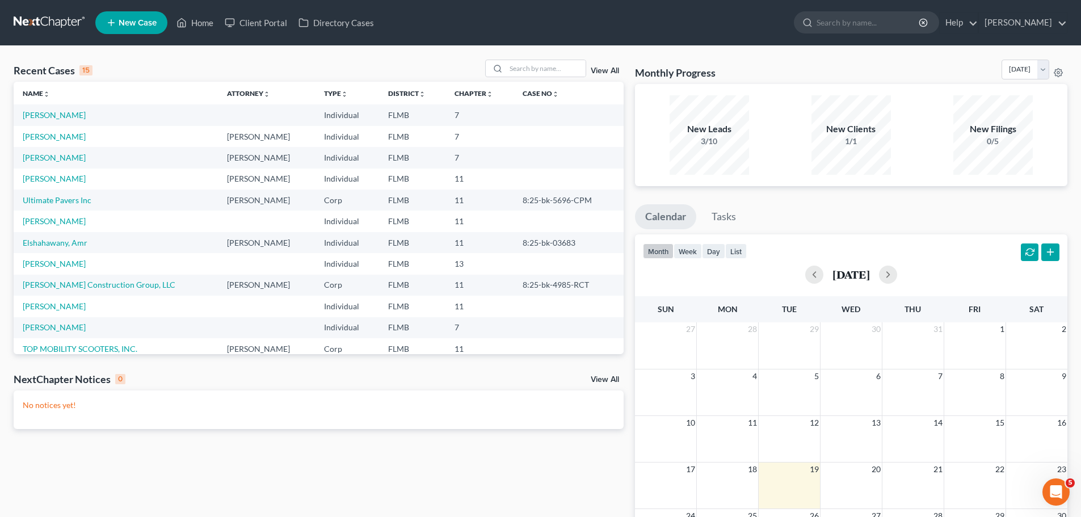
click at [37, 145] on td "[PERSON_NAME]" at bounding box center [116, 136] width 204 height 21
click at [40, 136] on link "[PERSON_NAME]" at bounding box center [54, 137] width 63 height 10
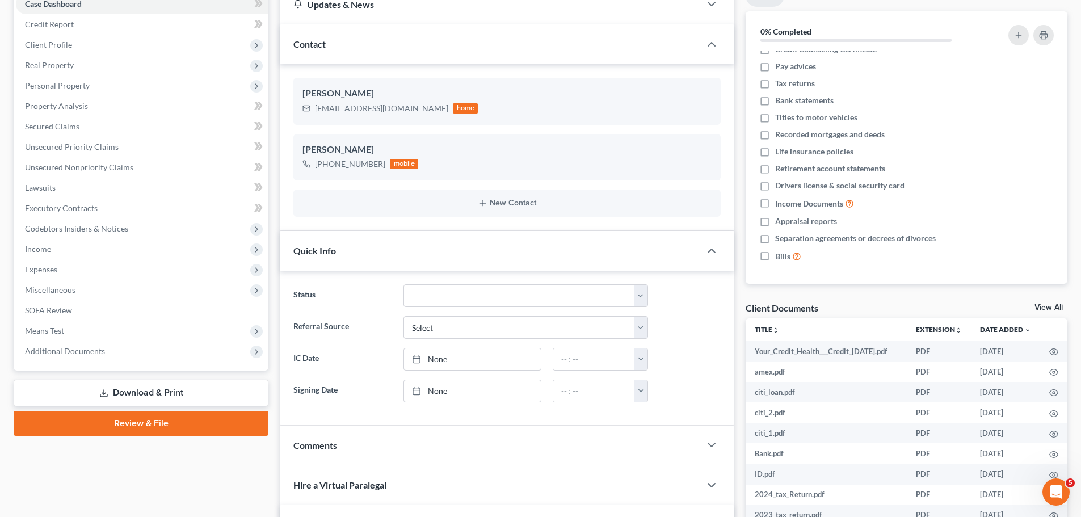
scroll to position [16, 0]
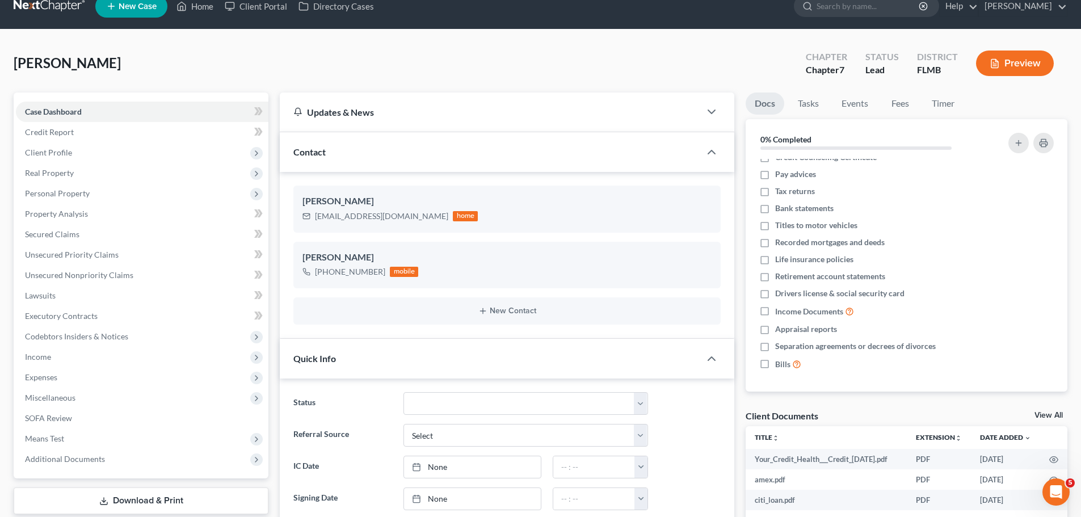
drag, startPoint x: 54, startPoint y: 21, endPoint x: 57, endPoint y: 12, distance: 9.0
click at [54, 19] on nav "Home New Case Client Portal Directory Cases Jennis Morse kvinson@jennislaw.com …" at bounding box center [540, 6] width 1081 height 45
click at [57, 12] on link at bounding box center [50, 6] width 73 height 20
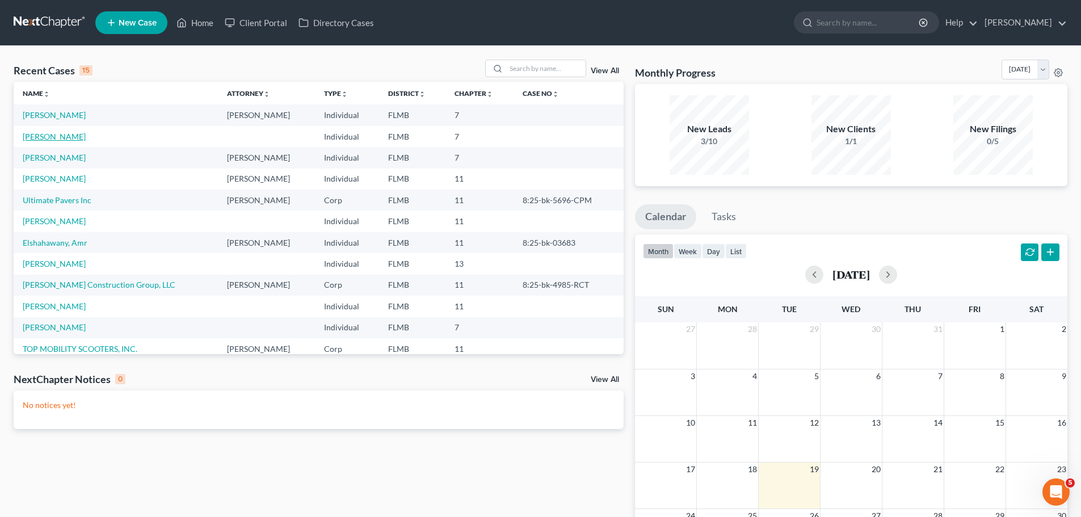
click at [60, 134] on link "[PERSON_NAME]" at bounding box center [54, 137] width 63 height 10
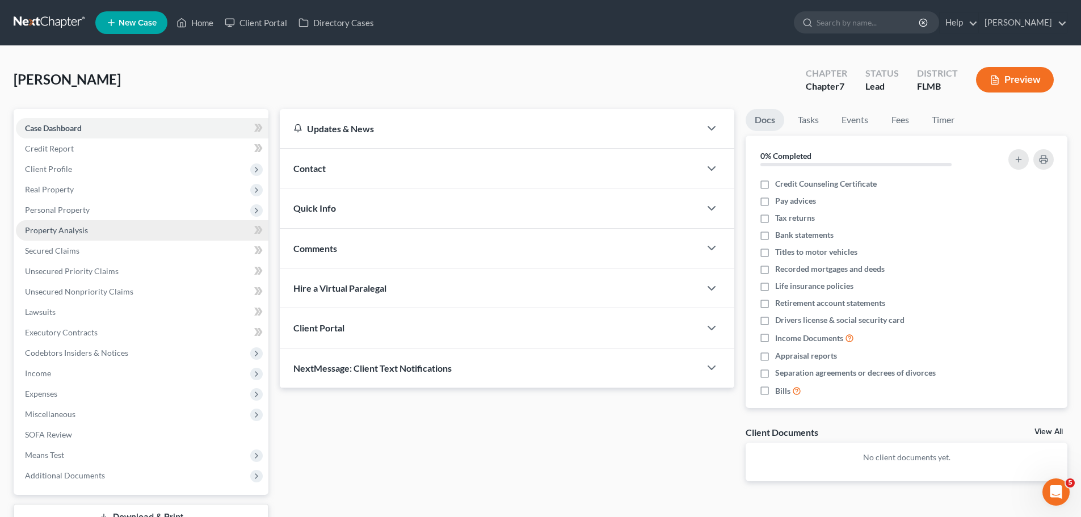
click at [103, 227] on link "Property Analysis" at bounding box center [142, 230] width 252 height 20
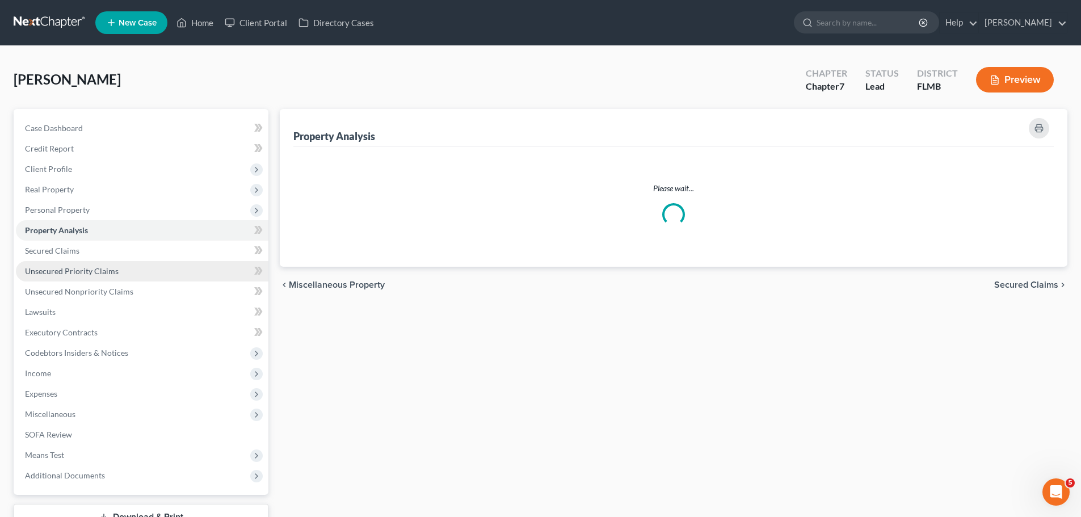
click at [101, 271] on span "Unsecured Priority Claims" at bounding box center [72, 271] width 94 height 10
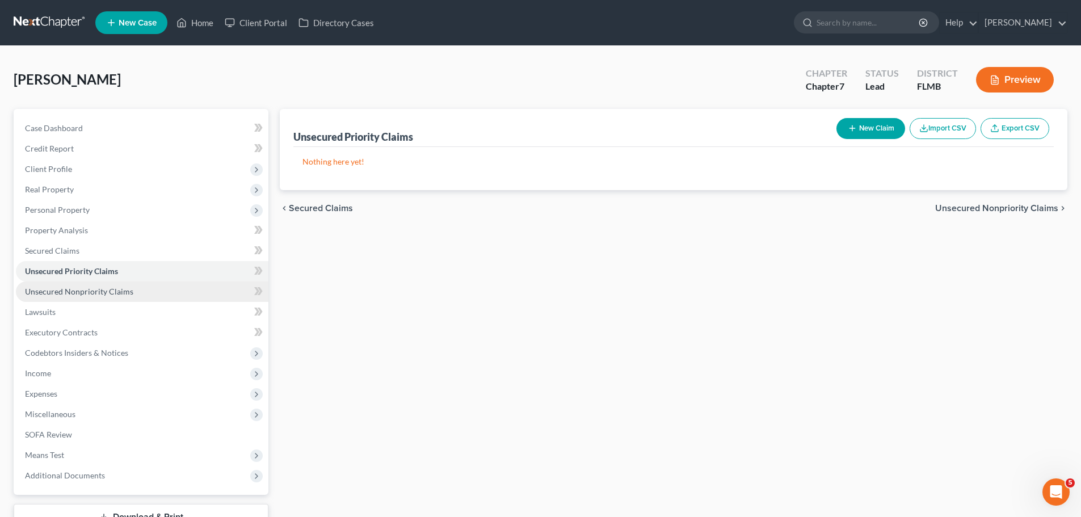
click at [96, 296] on span "Unsecured Nonpriority Claims" at bounding box center [79, 291] width 108 height 10
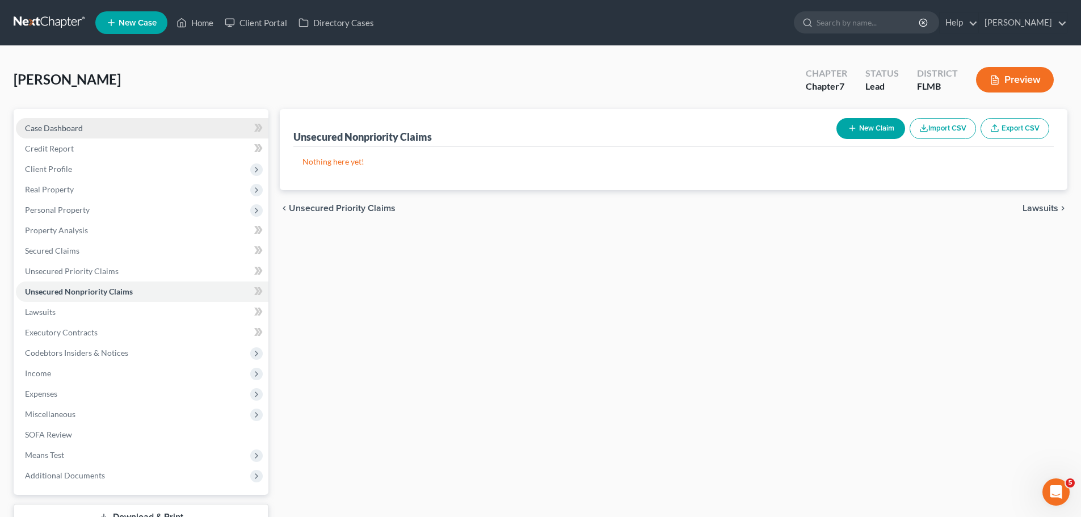
click at [53, 129] on span "Case Dashboard" at bounding box center [54, 128] width 58 height 10
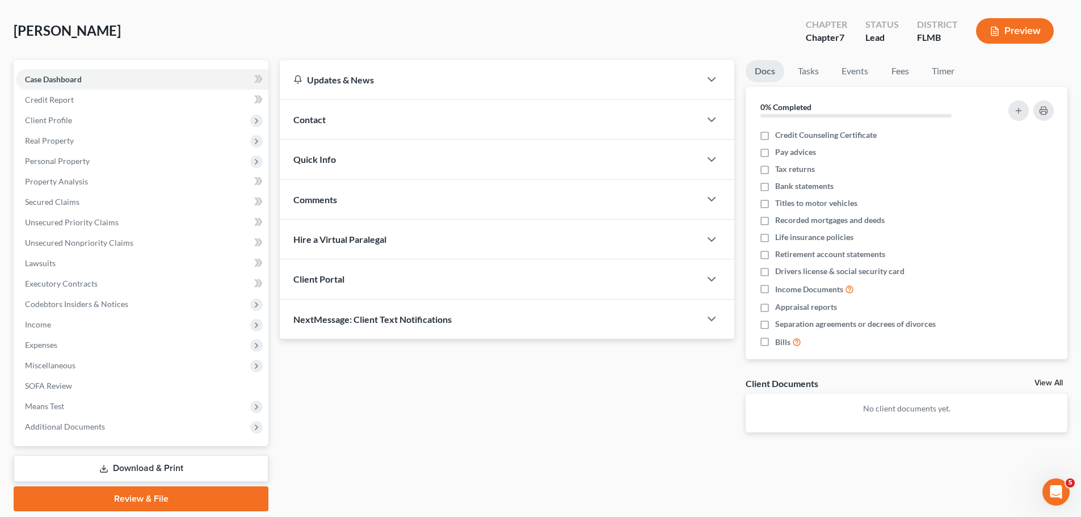
scroll to position [86, 0]
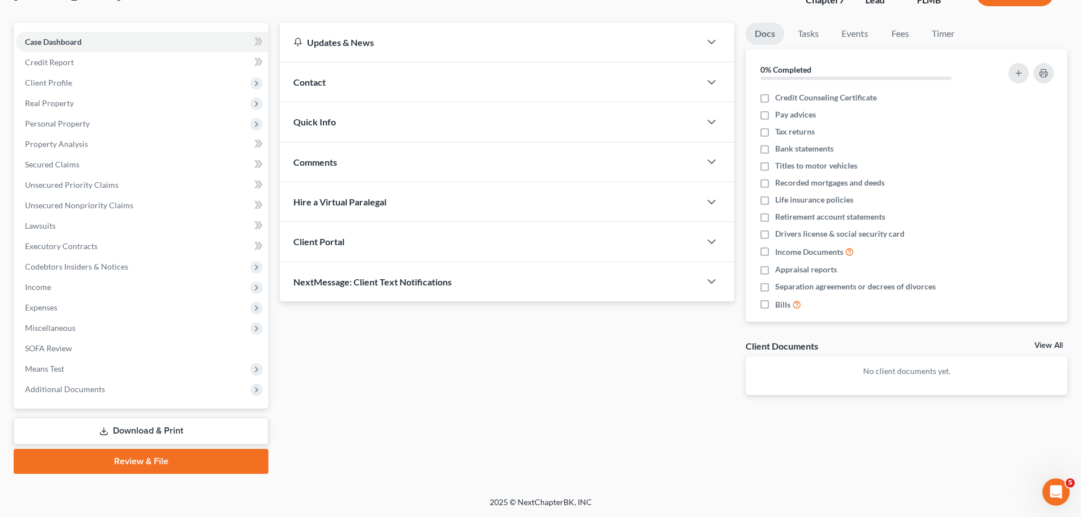
click at [495, 236] on div "Client Portal" at bounding box center [490, 241] width 420 height 39
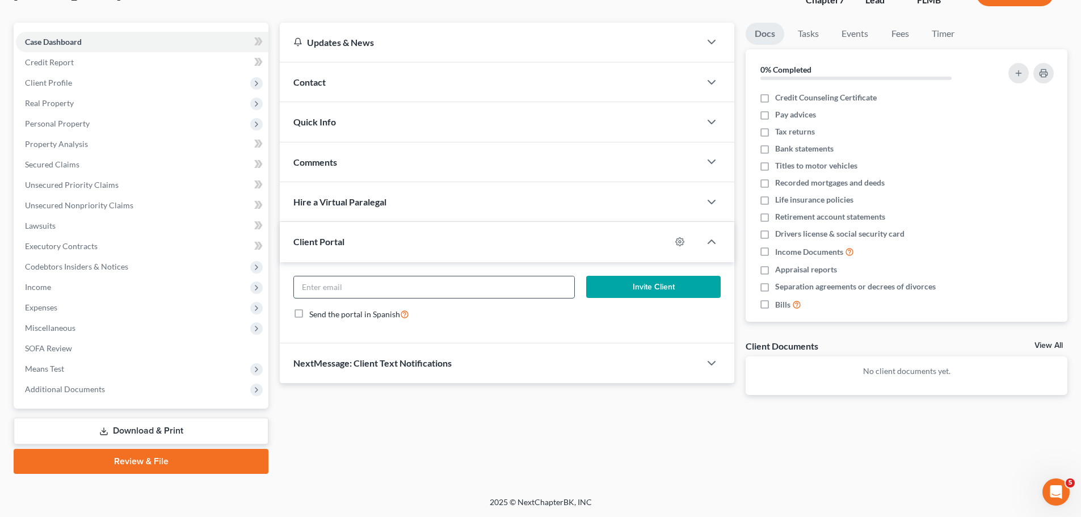
click at [396, 290] on input "email" at bounding box center [434, 287] width 280 height 22
click at [371, 288] on input "email" at bounding box center [434, 287] width 280 height 22
paste input "vlmor1025@yahoo.com"
type input "vlmor1025@yahoo.com"
click at [657, 282] on button "Invite Client" at bounding box center [653, 287] width 135 height 23
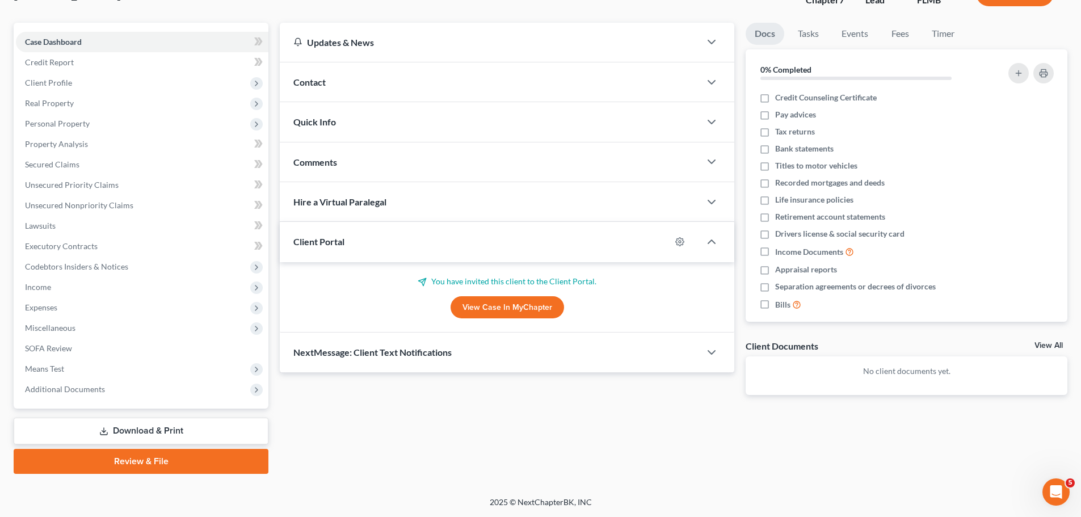
click at [508, 307] on link "View Case in MyChapter" at bounding box center [506, 307] width 113 height 23
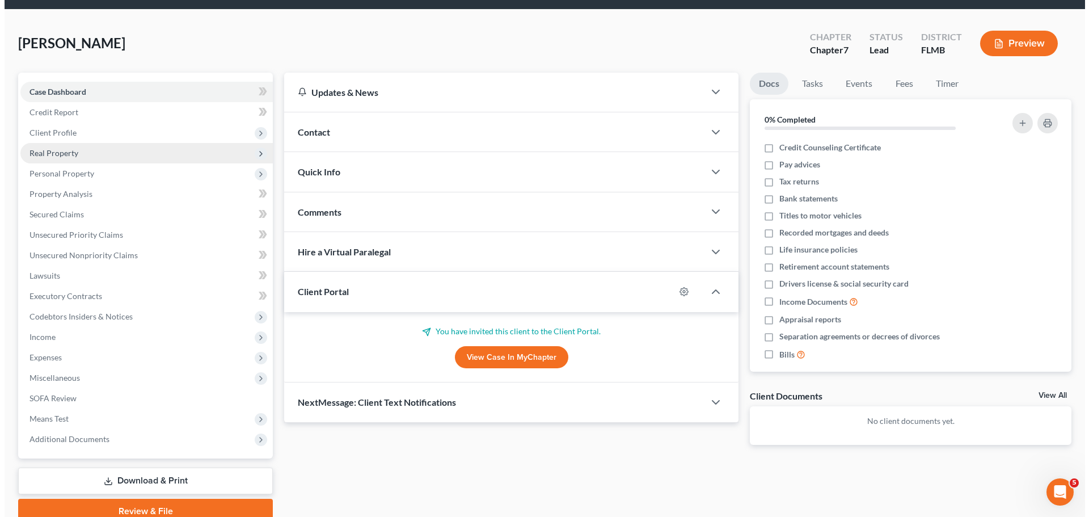
scroll to position [0, 0]
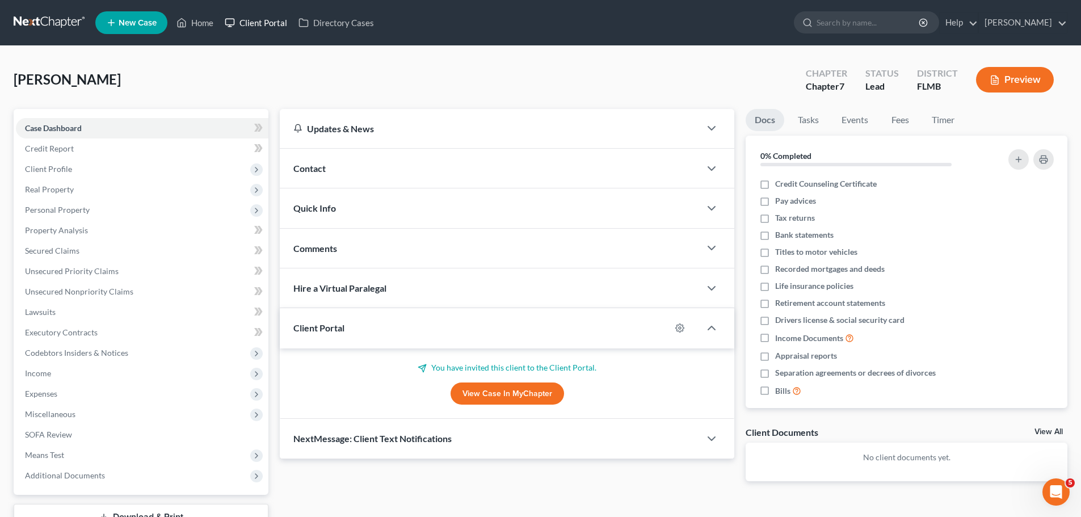
click at [273, 22] on link "Client Portal" at bounding box center [256, 22] width 74 height 20
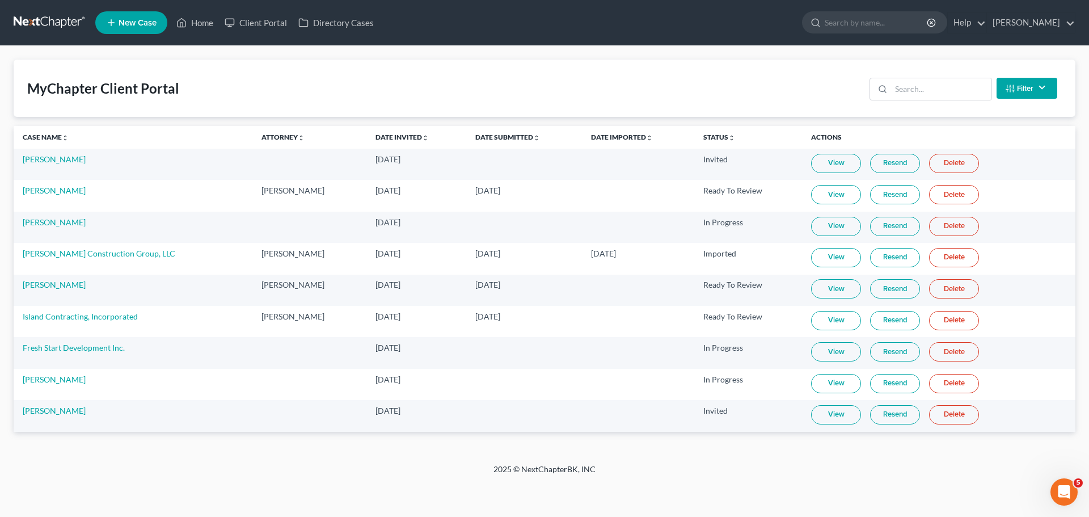
click at [56, 16] on link at bounding box center [50, 22] width 73 height 20
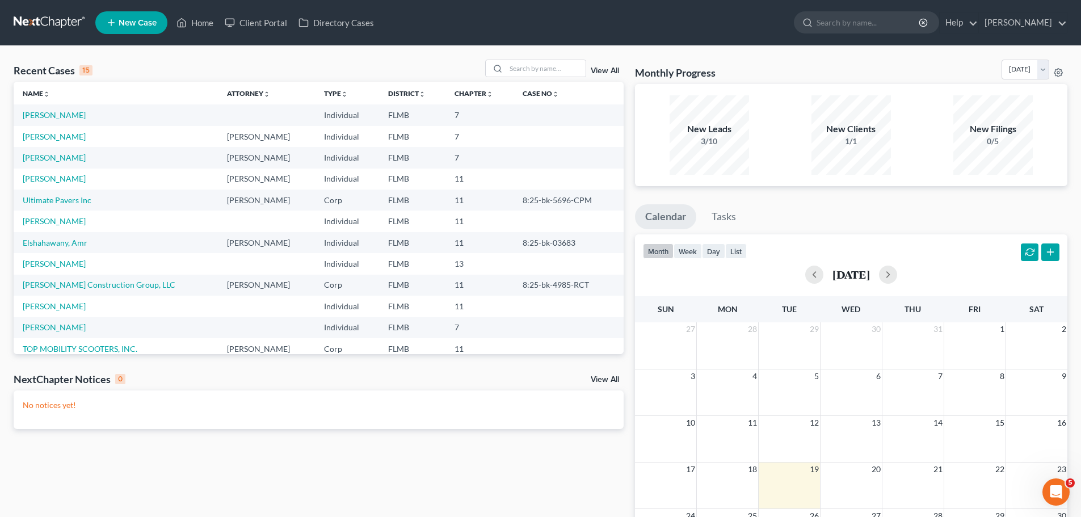
click at [83, 109] on td "[PERSON_NAME]" at bounding box center [116, 114] width 204 height 21
click at [74, 116] on link "[PERSON_NAME]" at bounding box center [54, 115] width 63 height 10
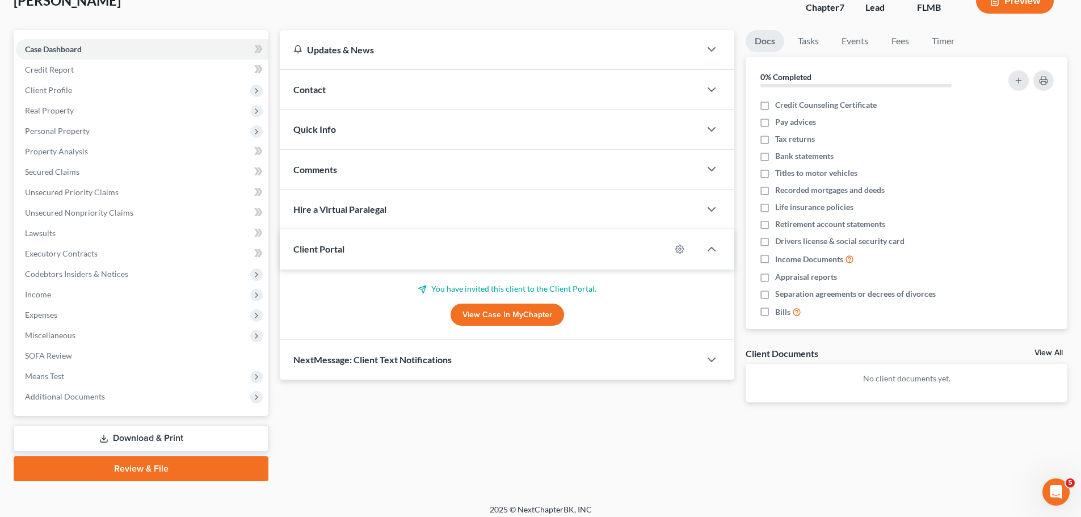
scroll to position [86, 0]
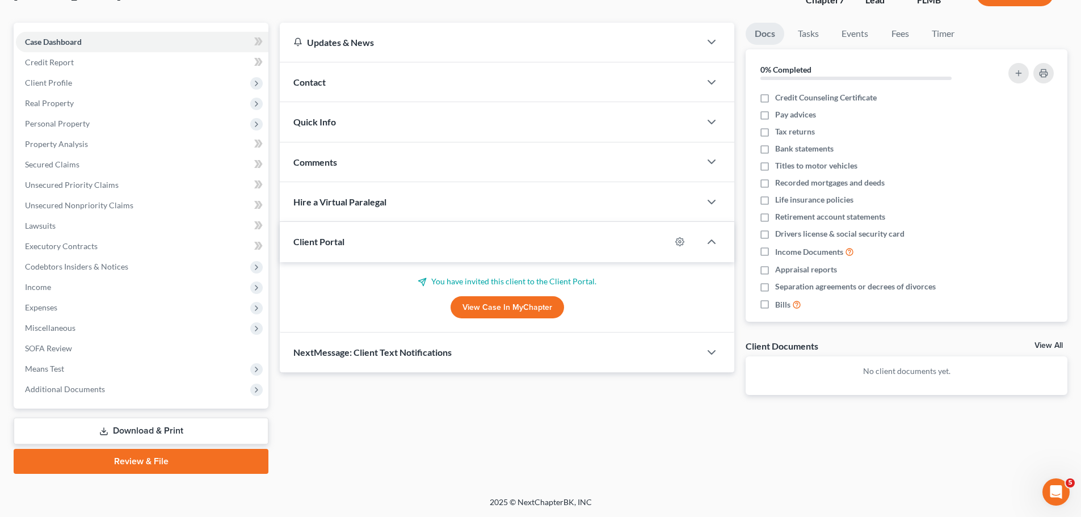
click at [546, 341] on div "NextMessage: Client Text Notifications" at bounding box center [490, 351] width 420 height 39
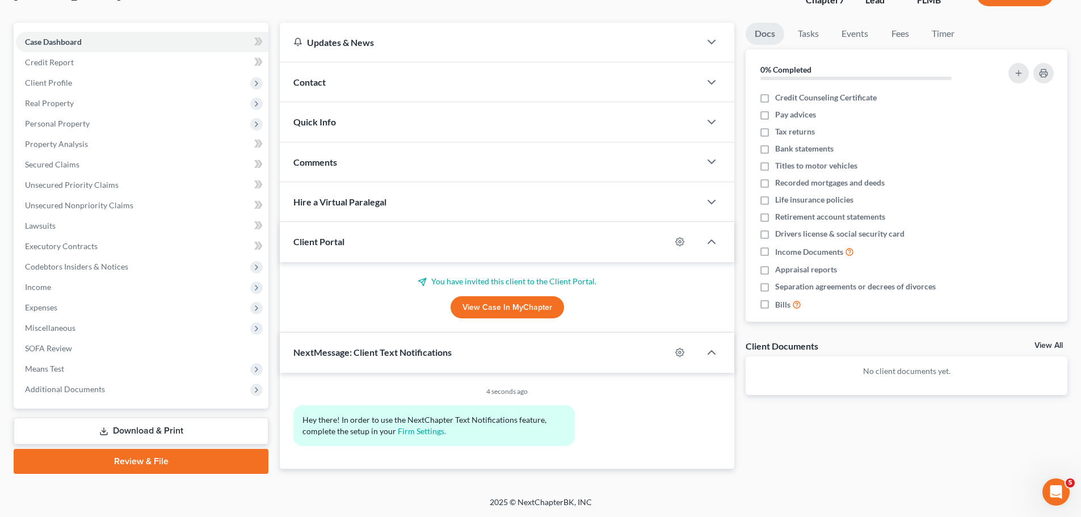
click at [546, 341] on div "NextMessage: Client Text Notifications" at bounding box center [475, 351] width 391 height 39
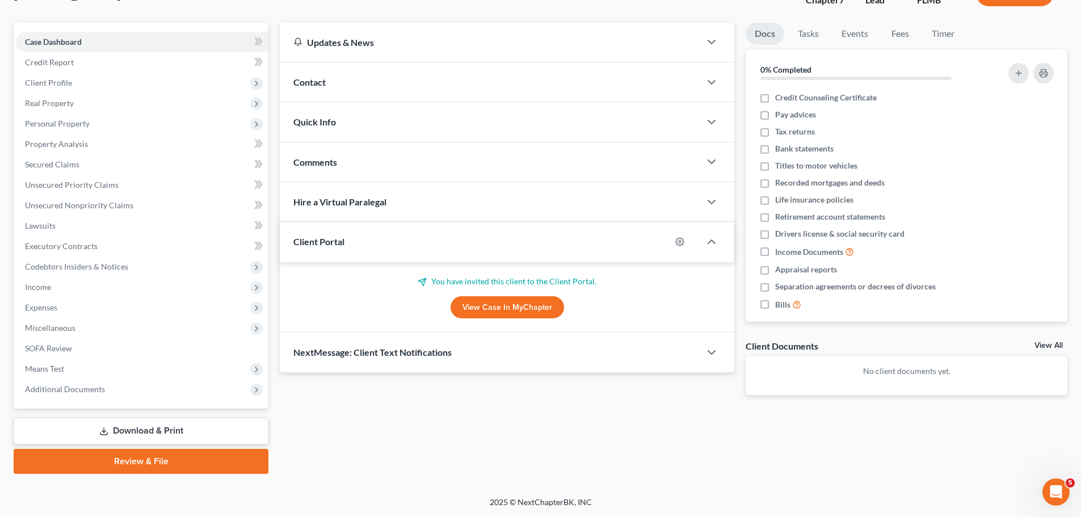
click at [374, 86] on div "Contact" at bounding box center [490, 81] width 420 height 39
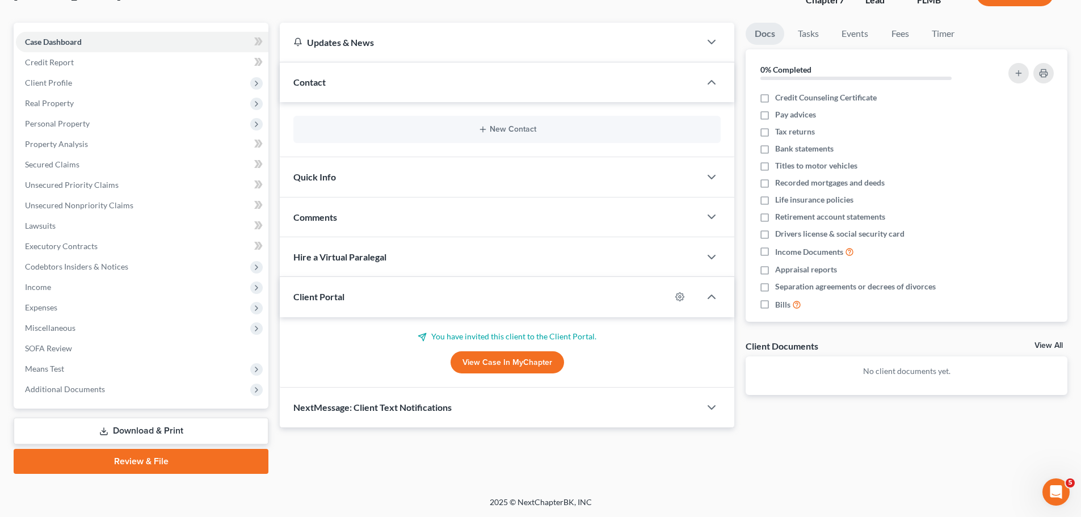
click at [438, 78] on div "Contact" at bounding box center [490, 81] width 420 height 39
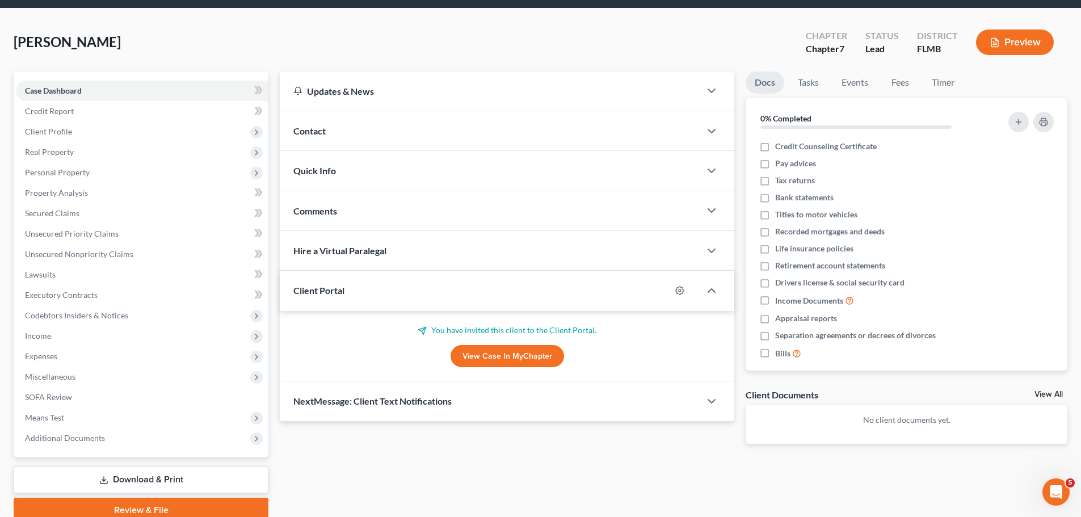
scroll to position [0, 0]
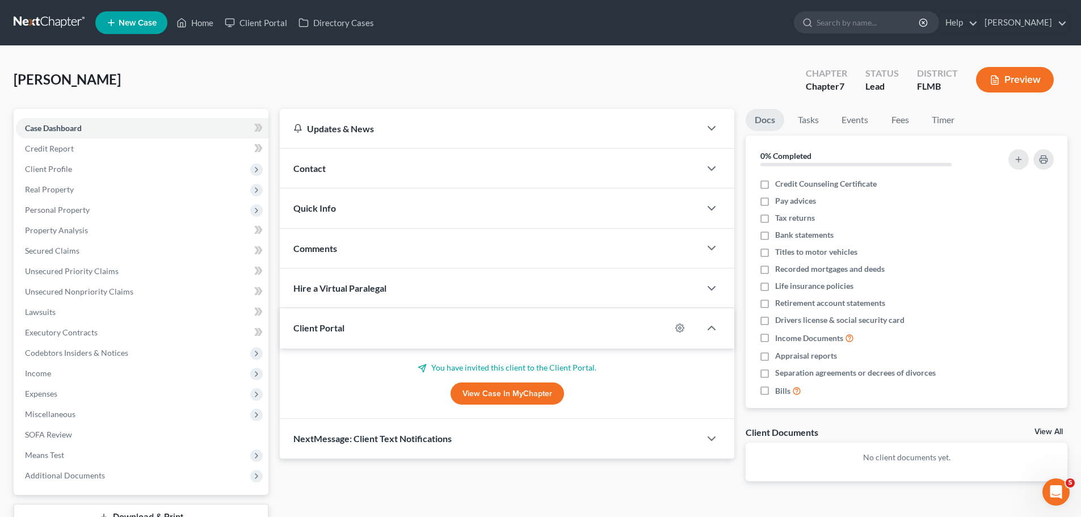
click at [65, 24] on link at bounding box center [50, 22] width 73 height 20
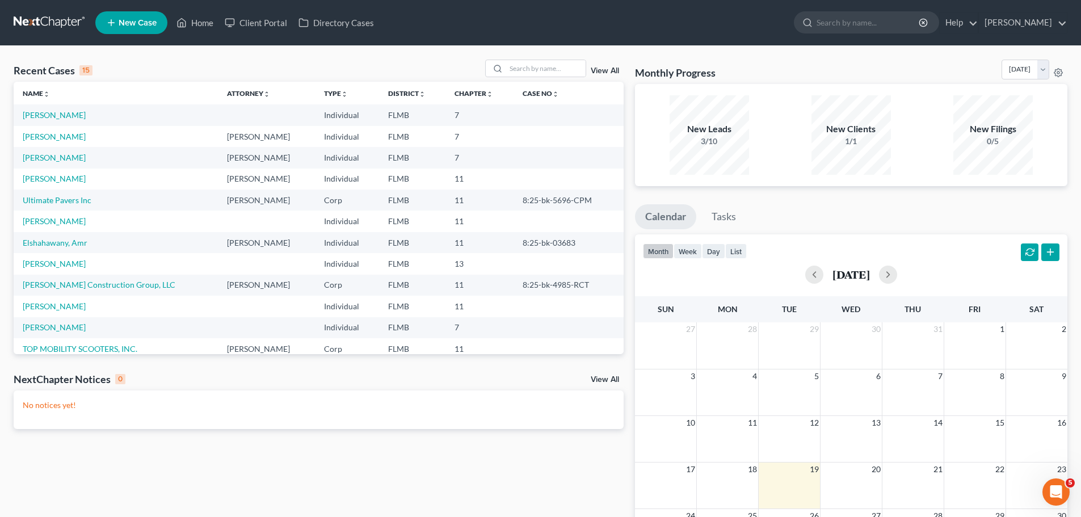
drag, startPoint x: 530, startPoint y: 376, endPoint x: 486, endPoint y: 381, distance: 44.0
drag, startPoint x: 486, startPoint y: 381, endPoint x: 322, endPoint y: 463, distance: 183.9
click at [322, 463] on div "Recent Cases 15 View All Name unfold_more expand_more expand_less Attorney unfo…" at bounding box center [318, 341] width 621 height 562
